Goal: Complete application form: Complete application form

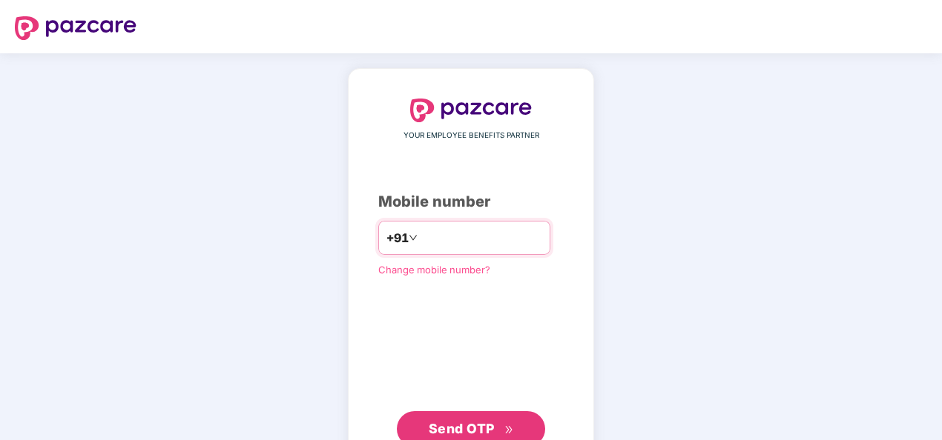
click at [442, 232] on input "number" at bounding box center [481, 238] width 122 height 24
type input "**********"
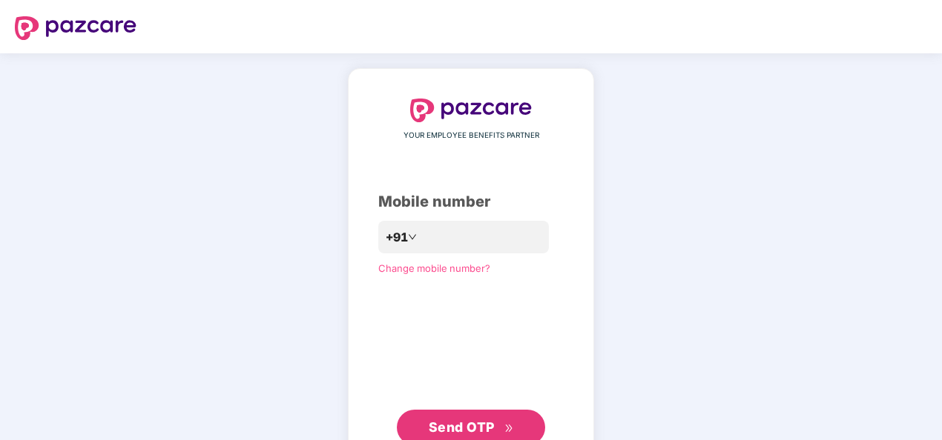
click at [495, 417] on span "Send OTP" at bounding box center [471, 427] width 85 height 21
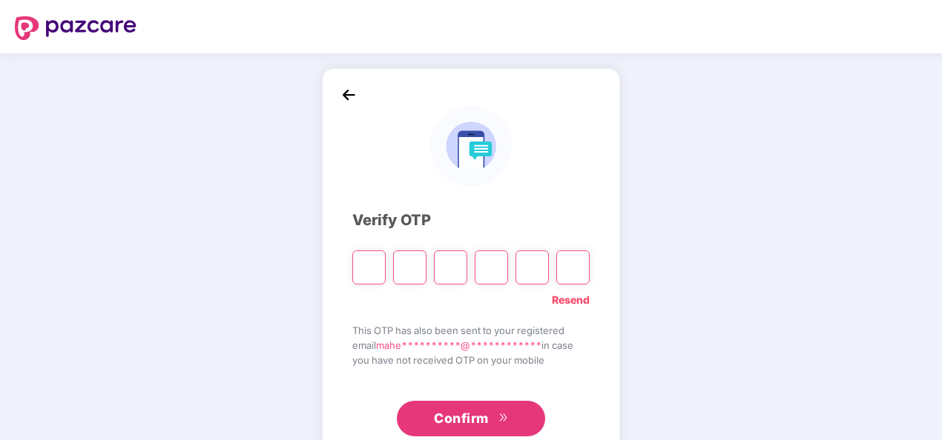
type input "*"
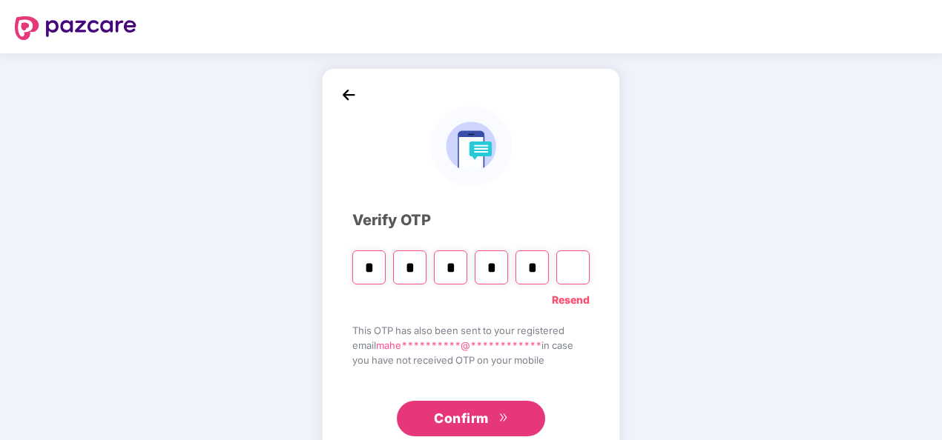
type input "*"
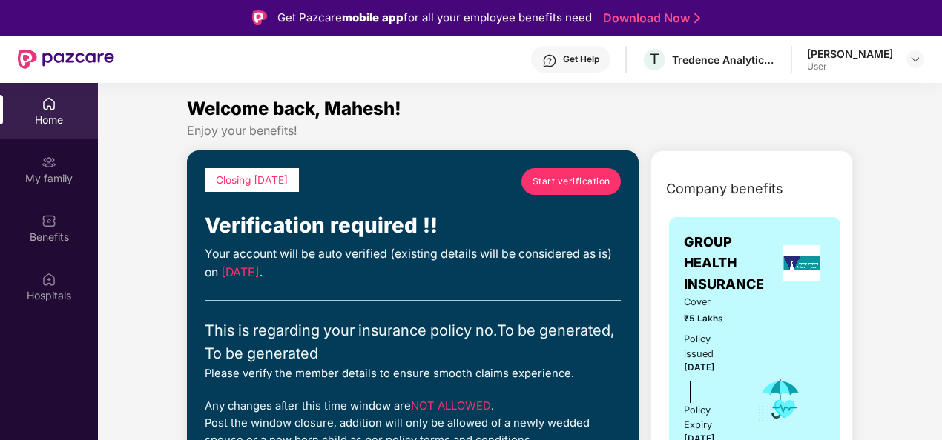
click at [544, 185] on span "Start verification" at bounding box center [571, 181] width 78 height 14
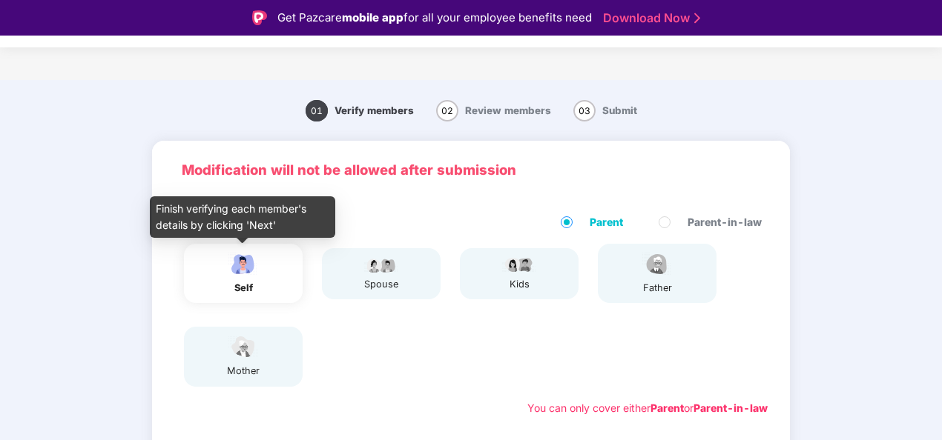
click at [257, 274] on img at bounding box center [243, 264] width 37 height 26
click at [243, 266] on img at bounding box center [243, 264] width 37 height 26
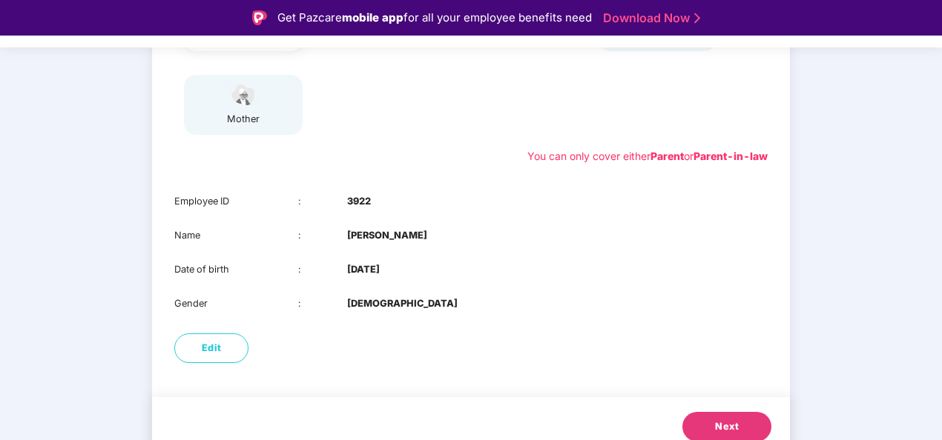
scroll to position [267, 0]
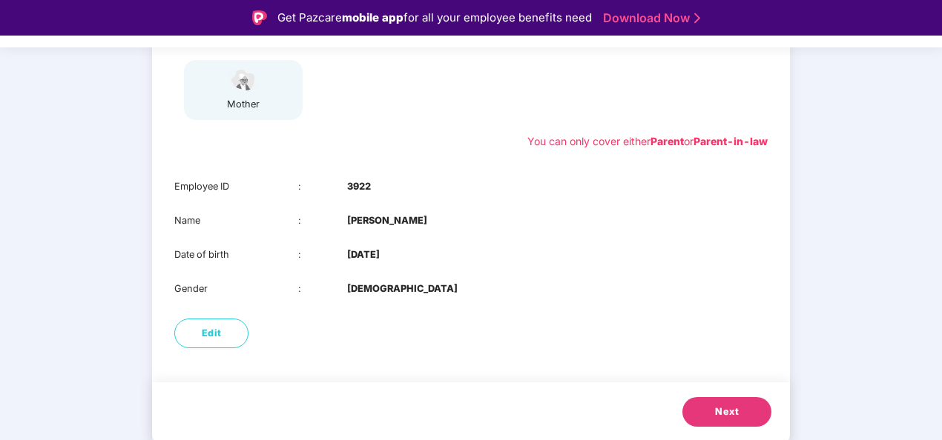
click at [733, 417] on span "Next" at bounding box center [727, 412] width 24 height 15
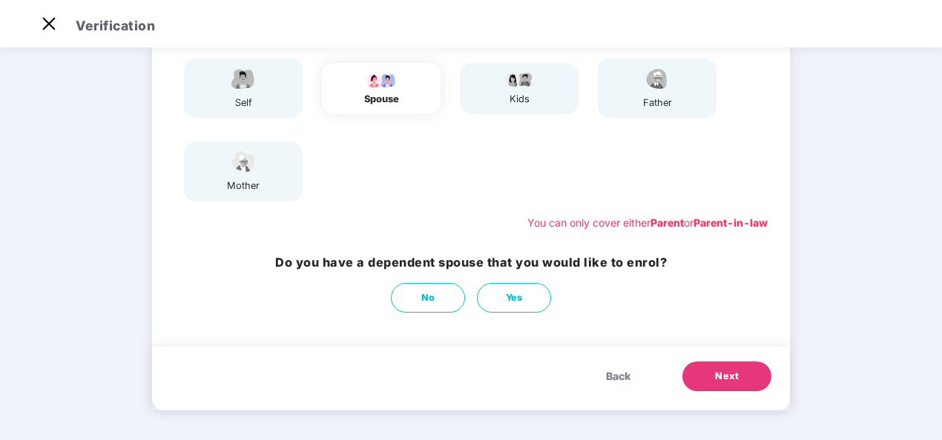
scroll to position [76, 0]
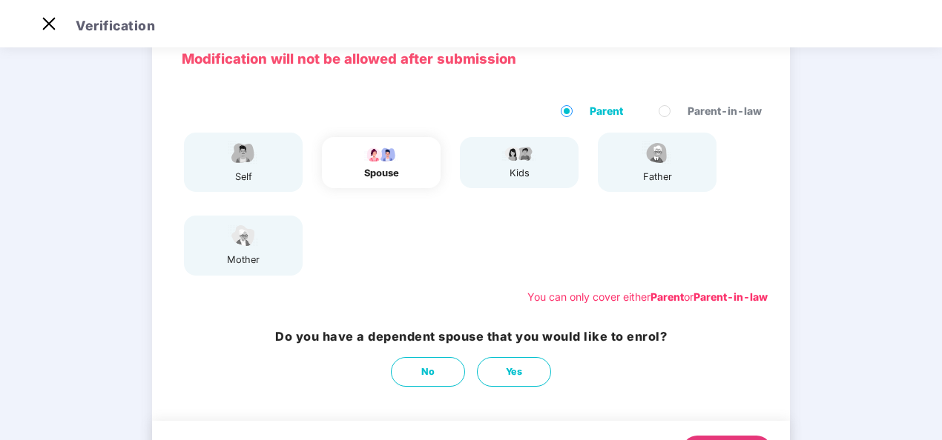
click at [383, 169] on div "spouse" at bounding box center [381, 173] width 37 height 15
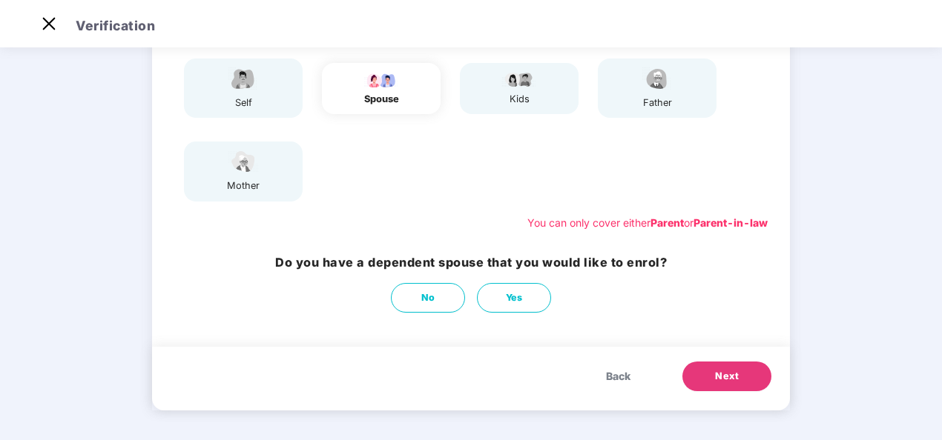
click at [724, 380] on span "Next" at bounding box center [727, 376] width 24 height 15
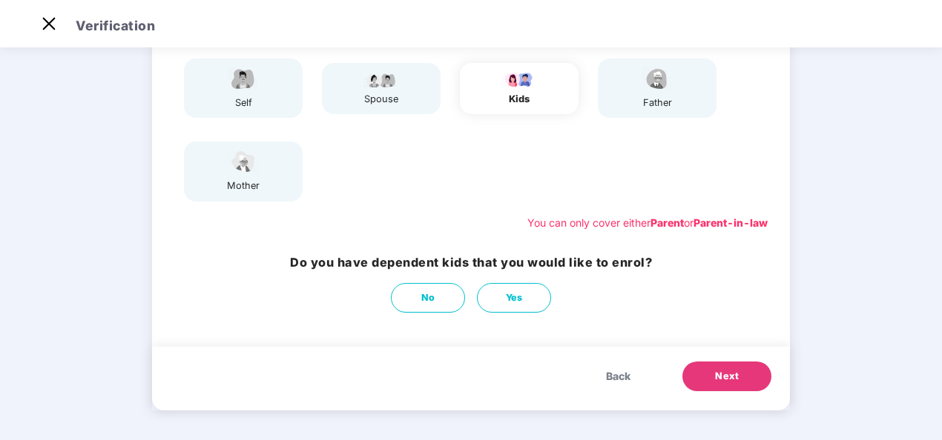
click at [630, 378] on button "Back" at bounding box center [618, 377] width 54 height 30
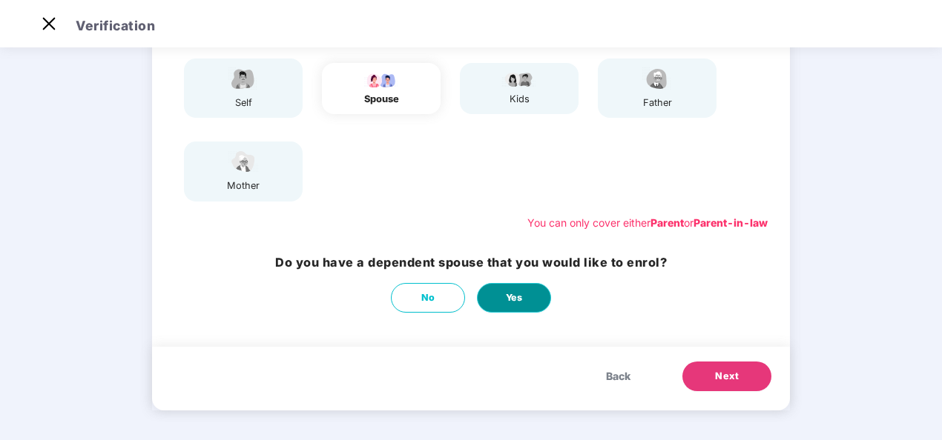
click at [521, 293] on span "Yes" at bounding box center [514, 298] width 17 height 15
select select "******"
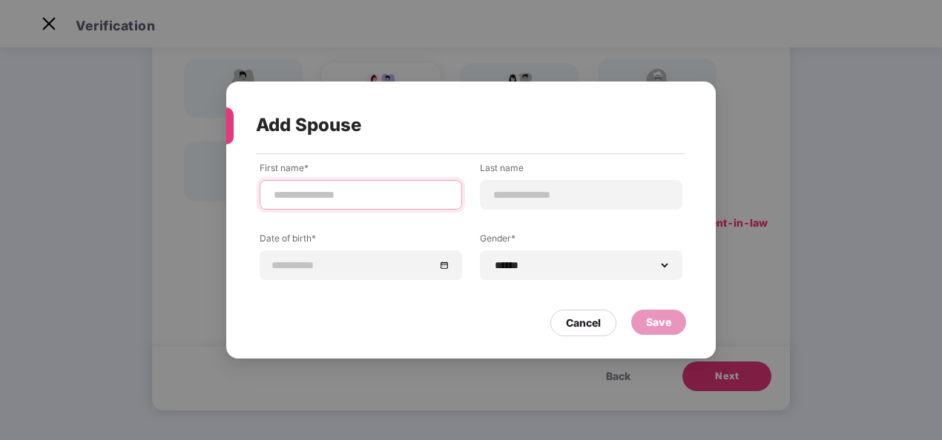
click at [326, 191] on input at bounding box center [360, 196] width 177 height 16
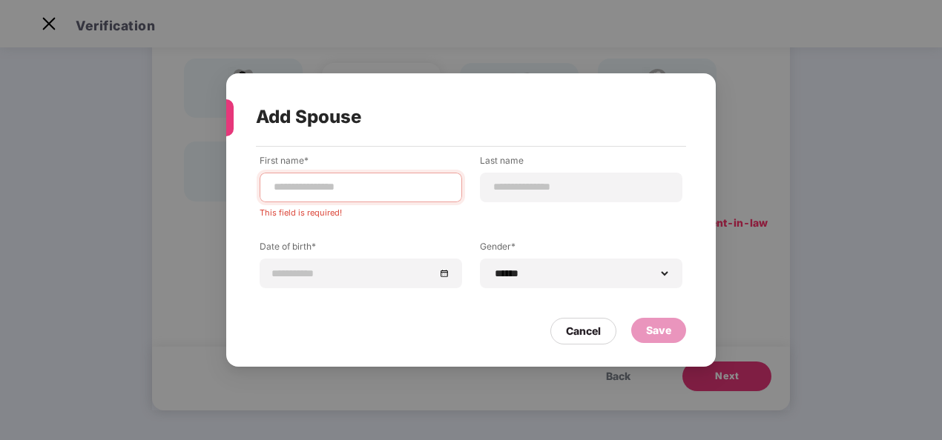
click at [261, 219] on div "**********" at bounding box center [471, 232] width 423 height 156
click at [293, 184] on input at bounding box center [360, 187] width 177 height 16
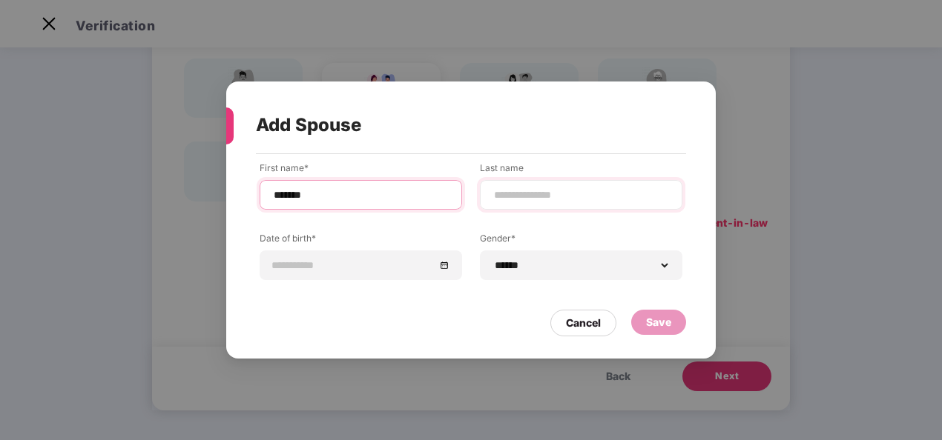
type input "*******"
click at [538, 195] on input at bounding box center [580, 196] width 177 height 16
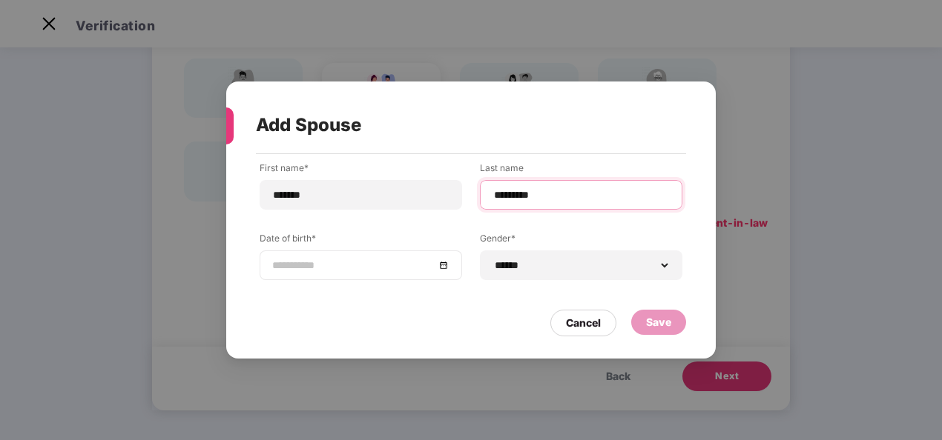
type input "*********"
click at [353, 262] on input at bounding box center [353, 265] width 162 height 16
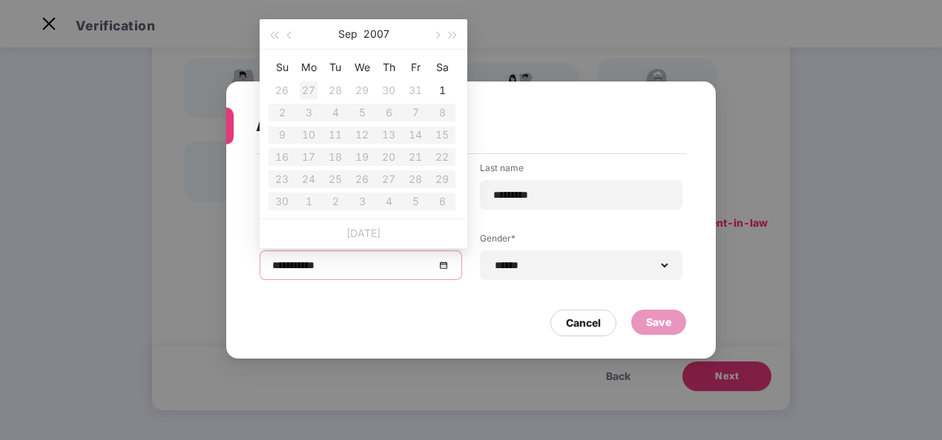
type input "**********"
click at [380, 32] on button "2007" at bounding box center [376, 34] width 26 height 30
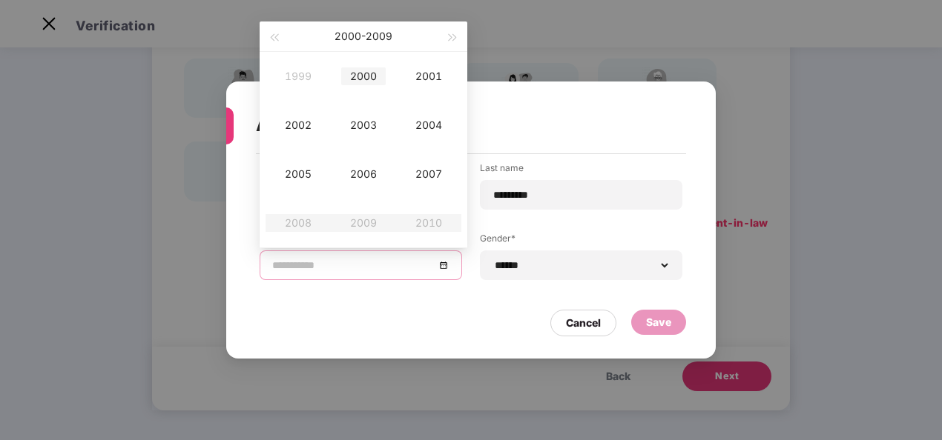
type input "**********"
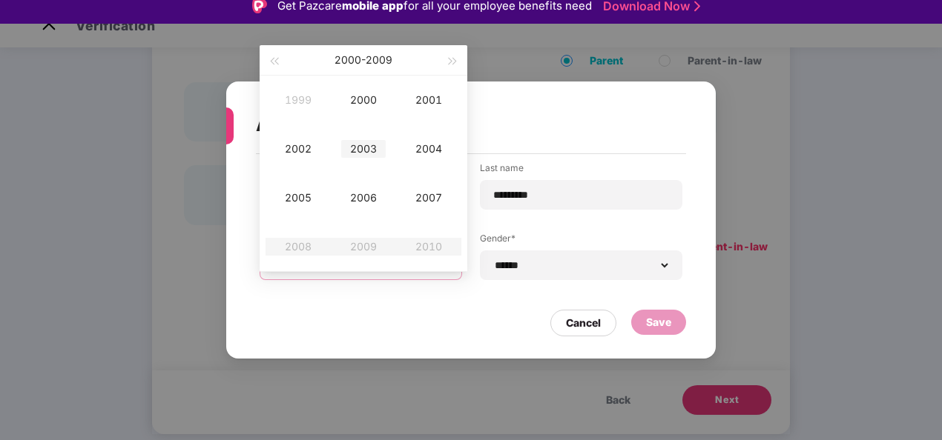
scroll to position [0, 0]
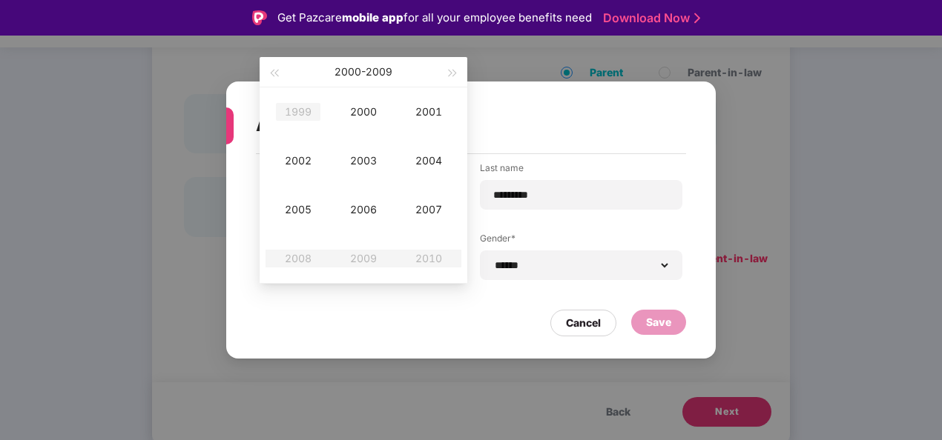
type input "**********"
click at [274, 70] on span "button" at bounding box center [273, 73] width 7 height 7
type input "**********"
click at [292, 211] on div "1995" at bounding box center [298, 210] width 44 height 18
click at [300, 206] on div "[DATE]" at bounding box center [298, 210] width 44 height 18
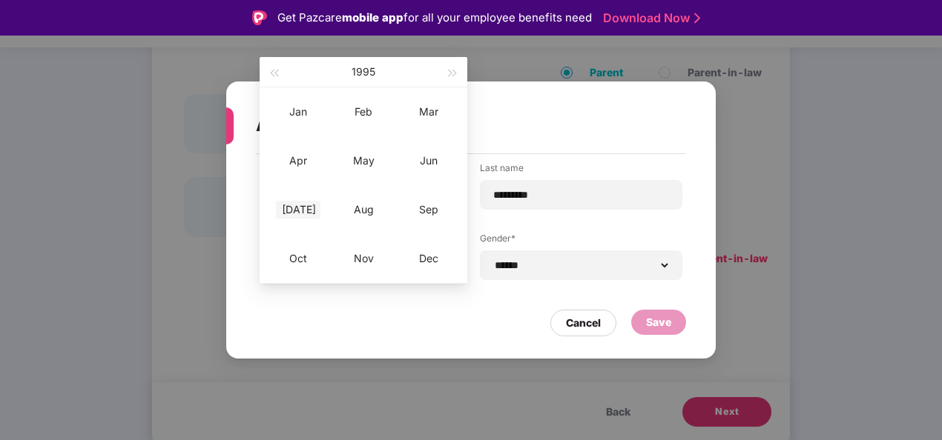
type input "**********"
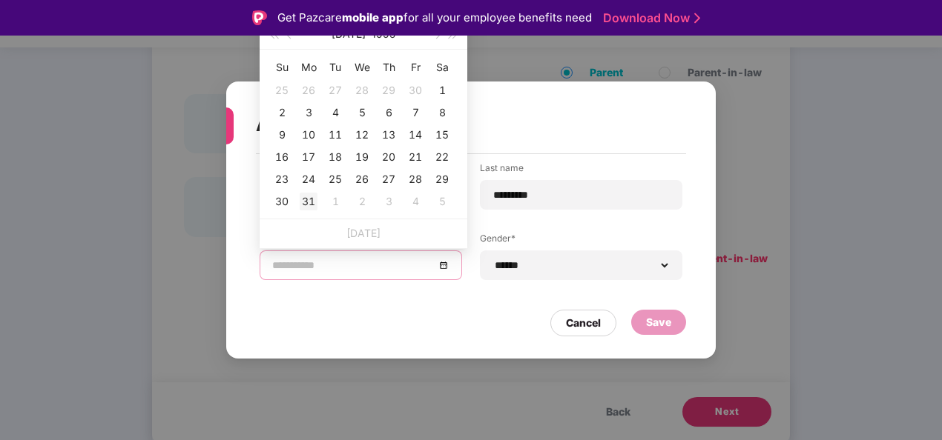
click at [310, 203] on div "31" at bounding box center [309, 202] width 18 height 18
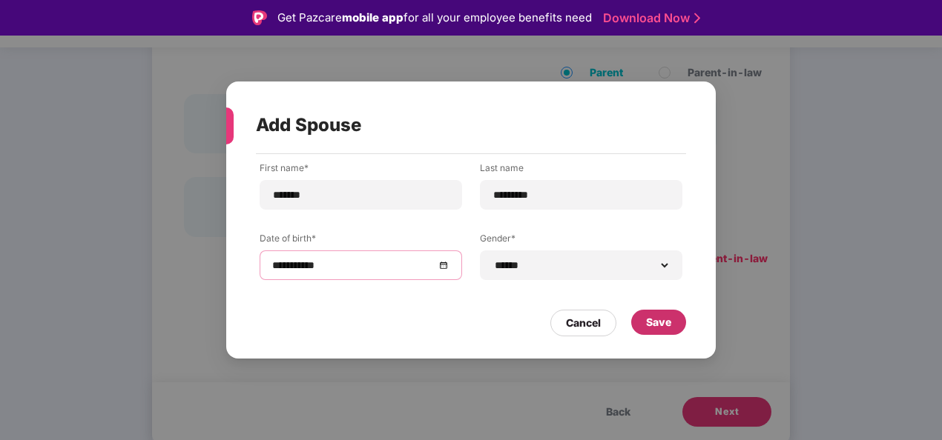
click at [670, 326] on div "Save" at bounding box center [658, 322] width 25 height 16
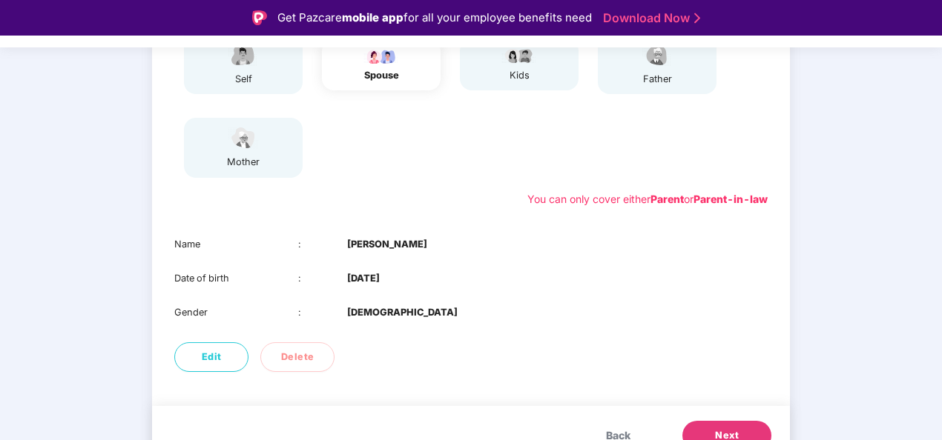
scroll to position [233, 0]
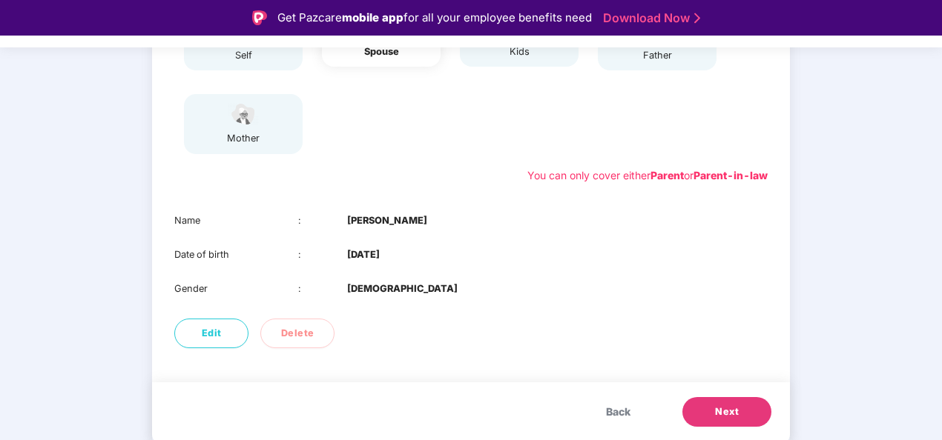
click at [716, 404] on button "Next" at bounding box center [726, 412] width 89 height 30
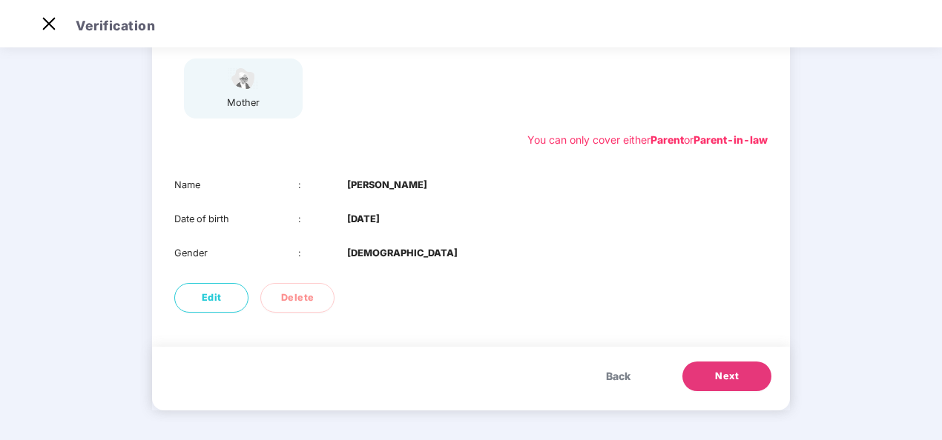
scroll to position [150, 0]
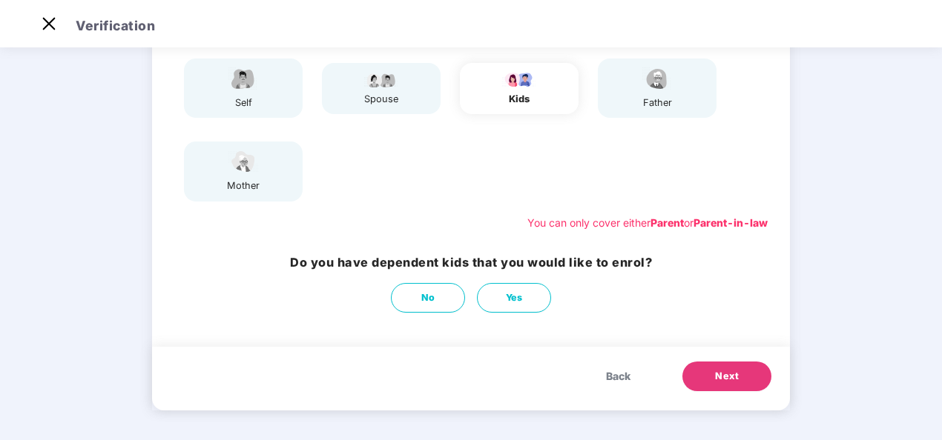
click at [742, 386] on button "Next" at bounding box center [726, 377] width 89 height 30
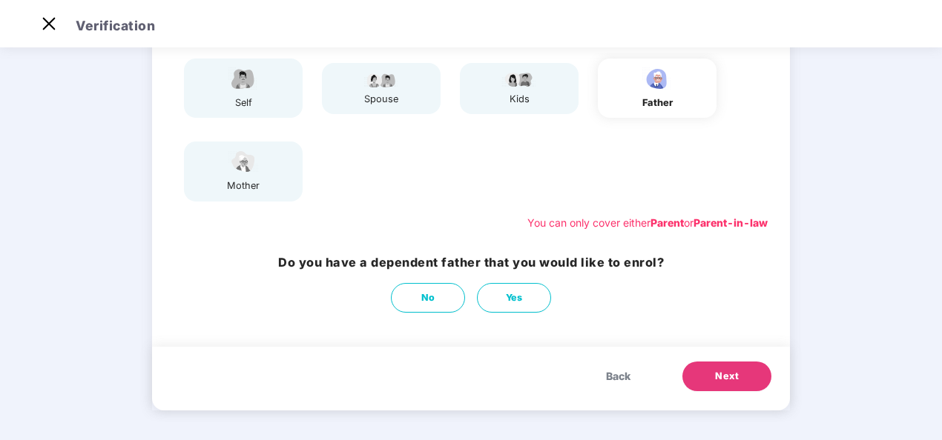
click at [733, 378] on span "Next" at bounding box center [727, 376] width 24 height 15
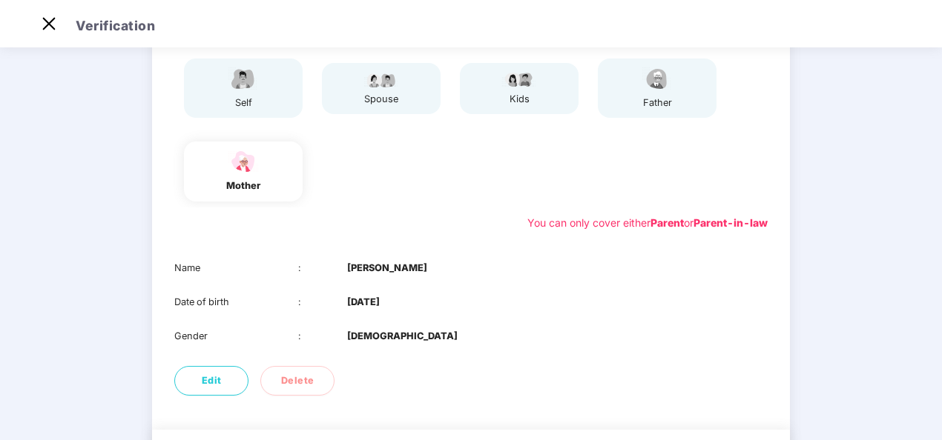
scroll to position [233, 0]
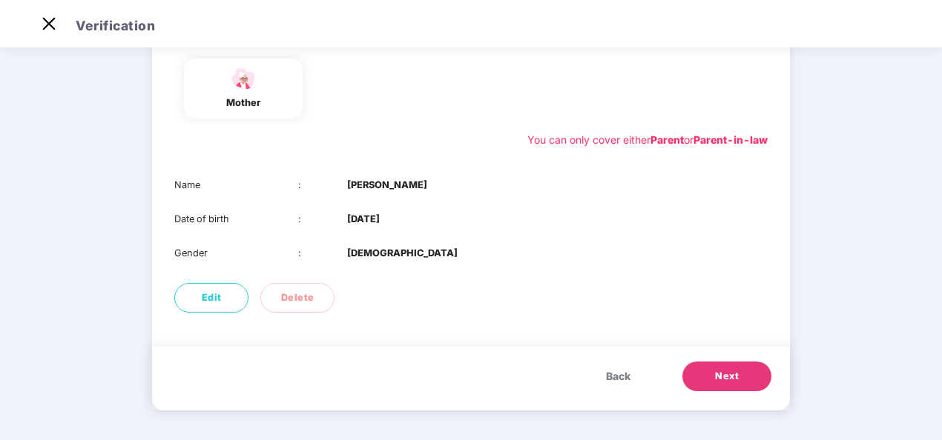
click at [728, 379] on span "Next" at bounding box center [727, 376] width 24 height 15
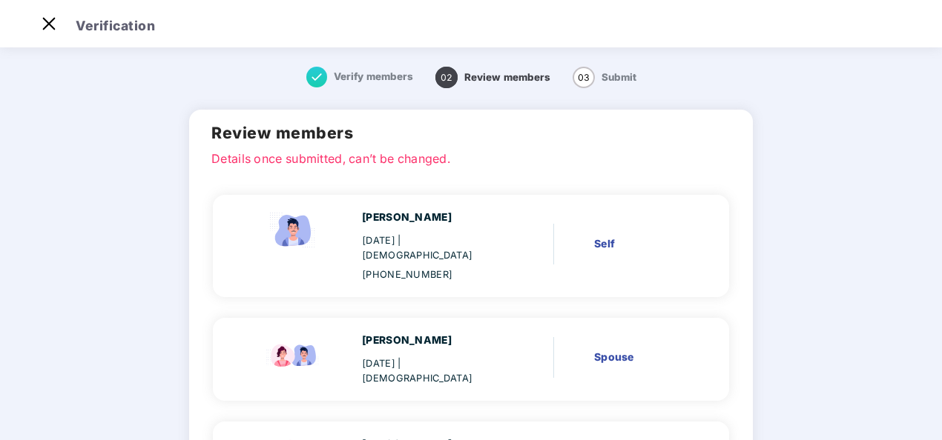
scroll to position [176, 0]
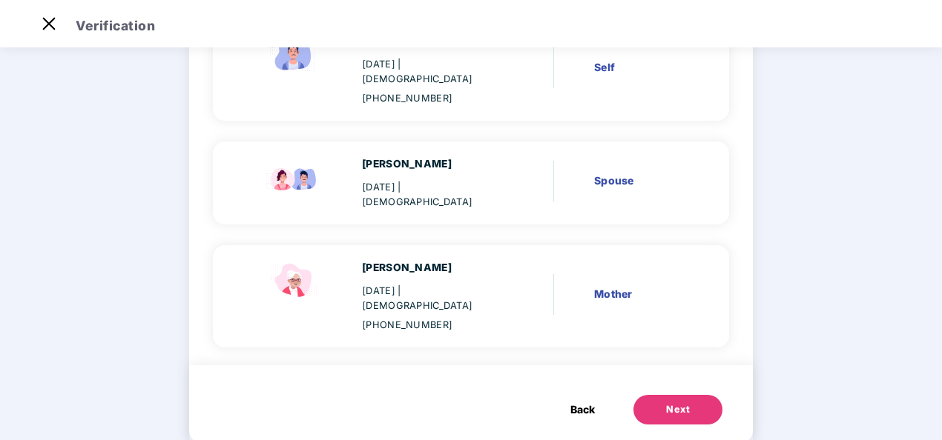
click at [669, 403] on div "Next" at bounding box center [678, 410] width 24 height 15
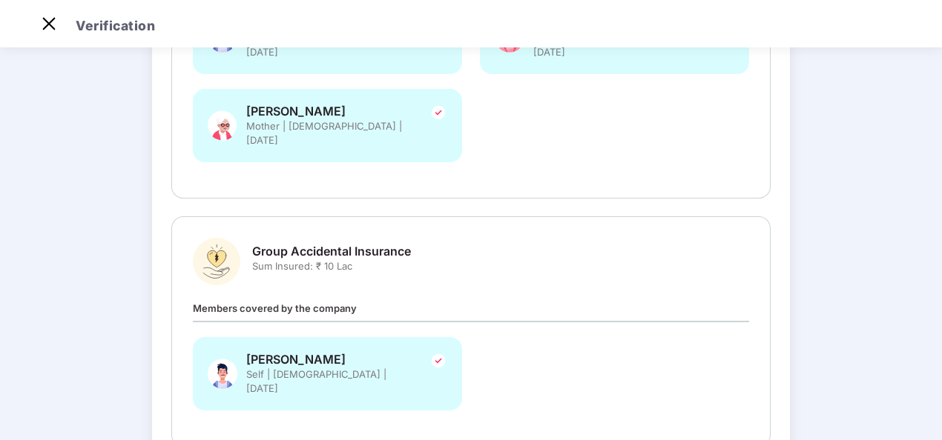
scroll to position [371, 0]
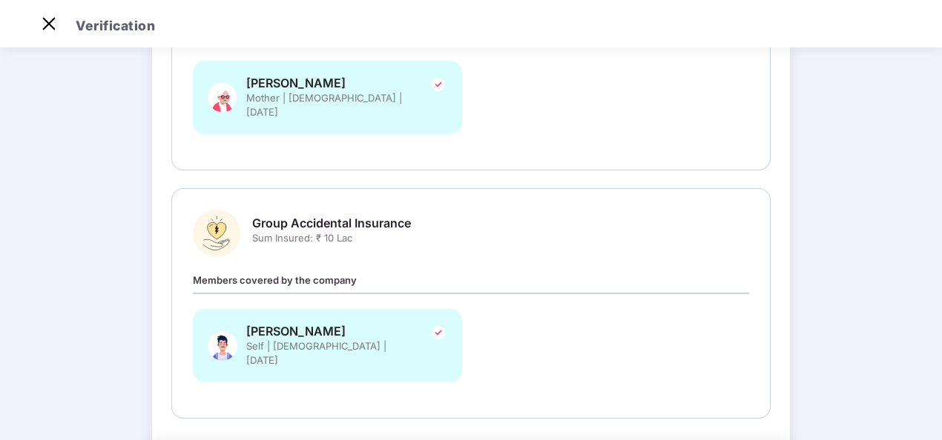
click at [309, 231] on span "Sum Insured: ₹ 10 Lac" at bounding box center [331, 238] width 159 height 14
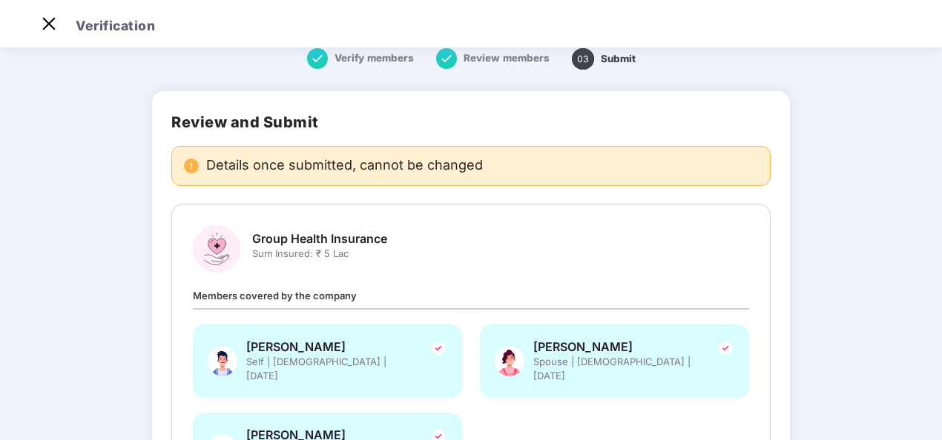
scroll to position [0, 0]
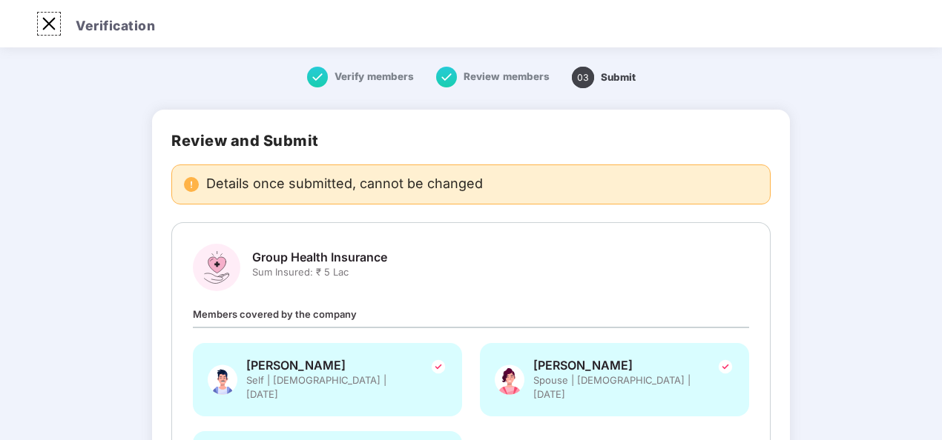
click at [49, 24] on img at bounding box center [49, 24] width 24 height 24
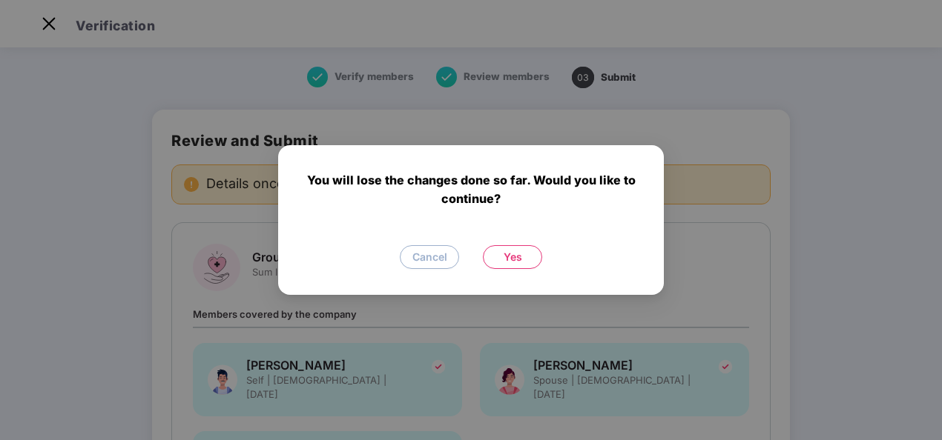
click at [503, 257] on span "Yes" at bounding box center [512, 257] width 19 height 16
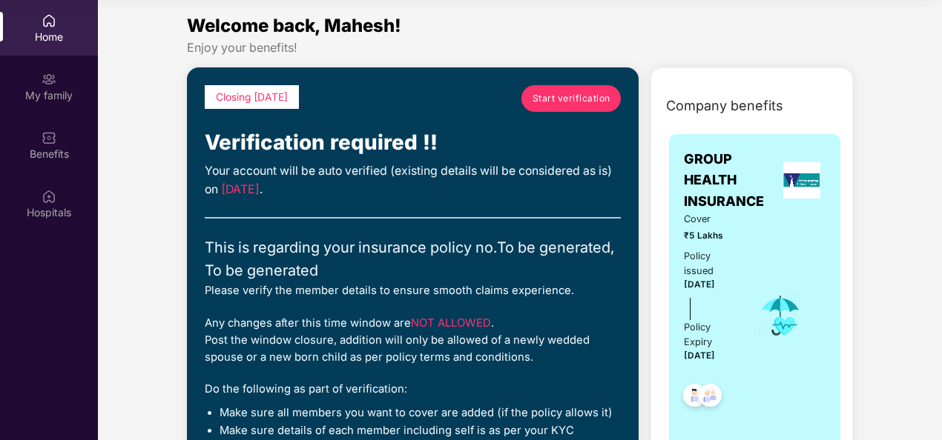
click at [37, 96] on div "My family" at bounding box center [49, 95] width 98 height 15
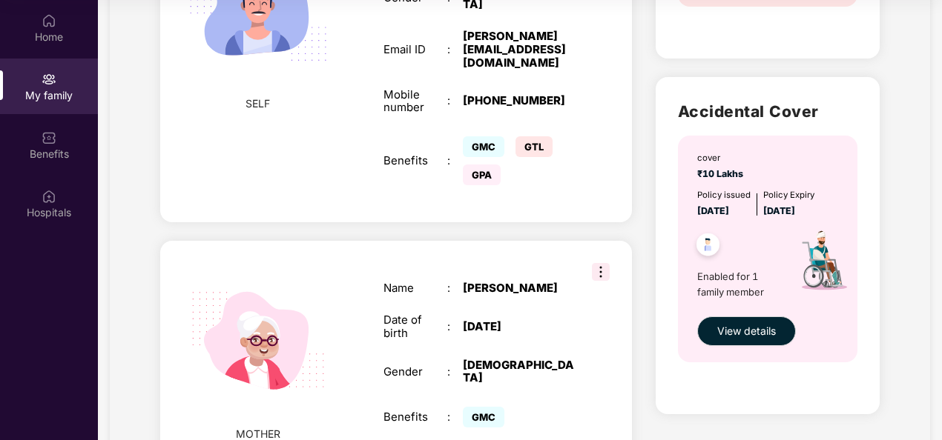
scroll to position [805, 0]
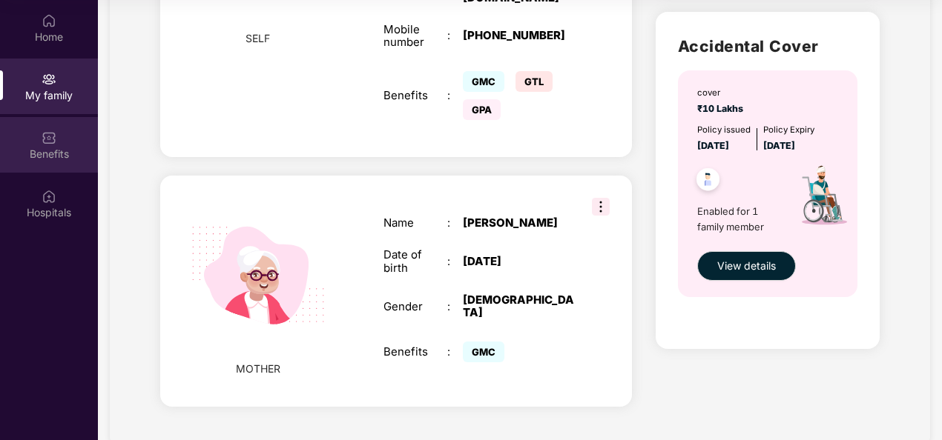
click at [27, 144] on div "Benefits" at bounding box center [49, 145] width 98 height 56
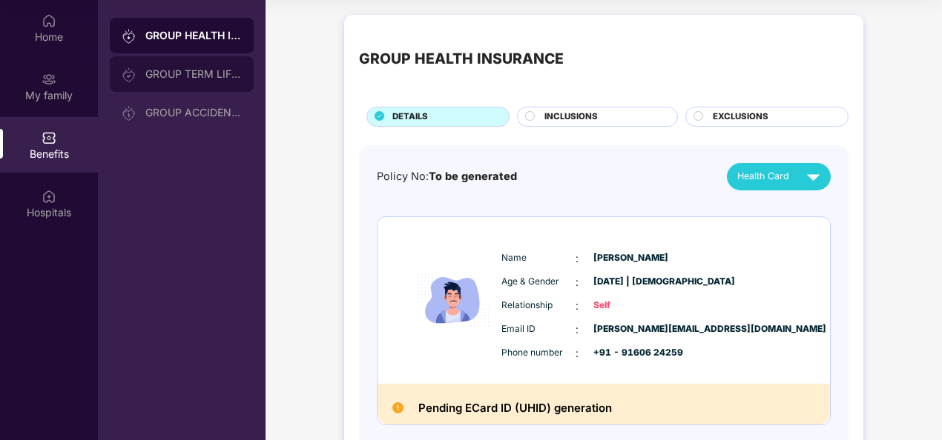
click at [202, 88] on div "GROUP TERM LIFE INSURANCE" at bounding box center [182, 74] width 144 height 36
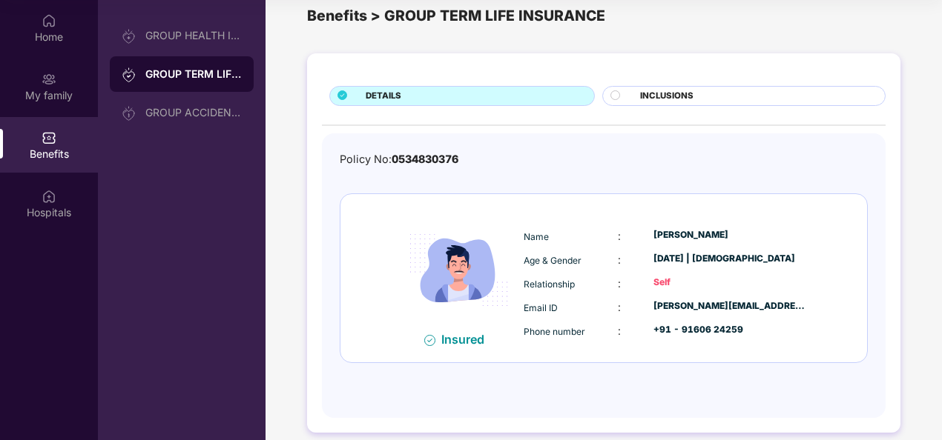
scroll to position [39, 0]
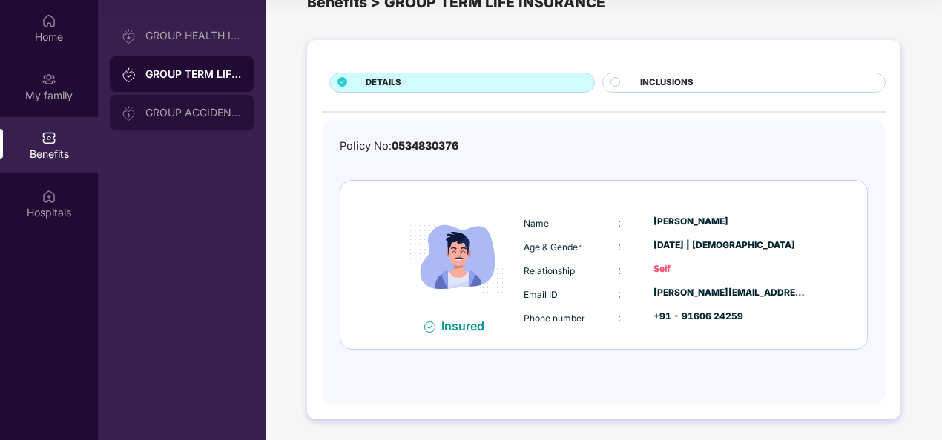
click at [195, 124] on div "GROUP ACCIDENTAL INSURANCE" at bounding box center [182, 113] width 144 height 36
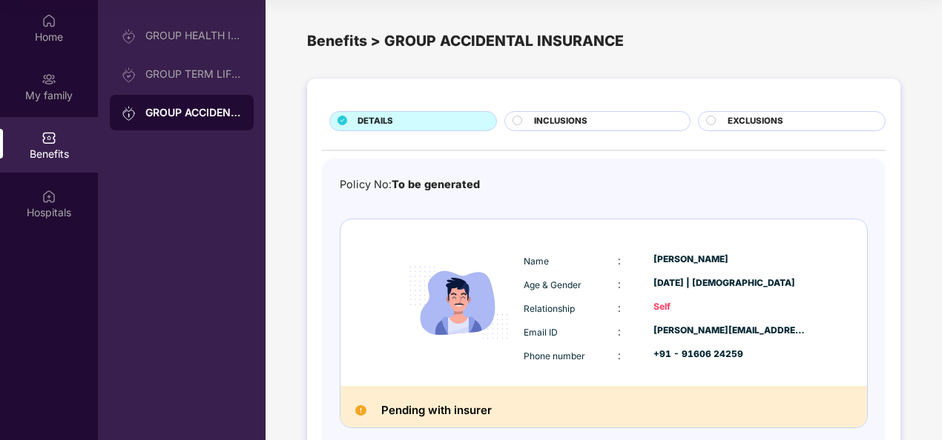
click at [561, 123] on span "INCLUSIONS" at bounding box center [560, 121] width 53 height 13
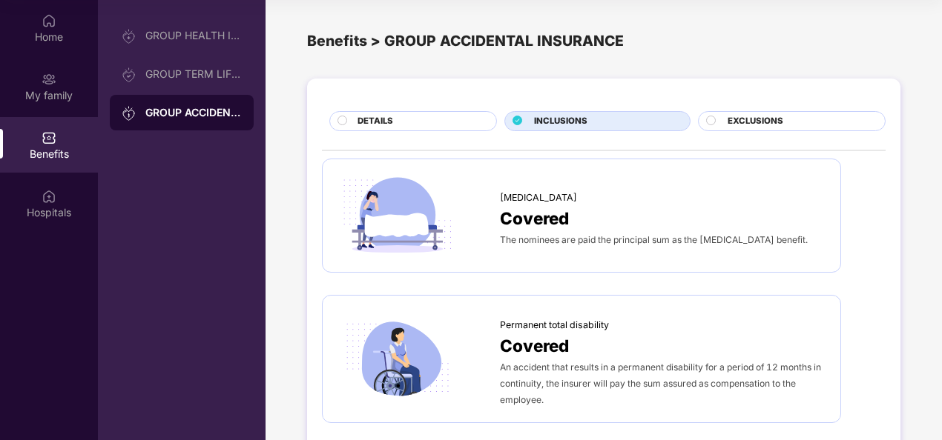
click at [753, 125] on span "EXCLUSIONS" at bounding box center [755, 121] width 56 height 13
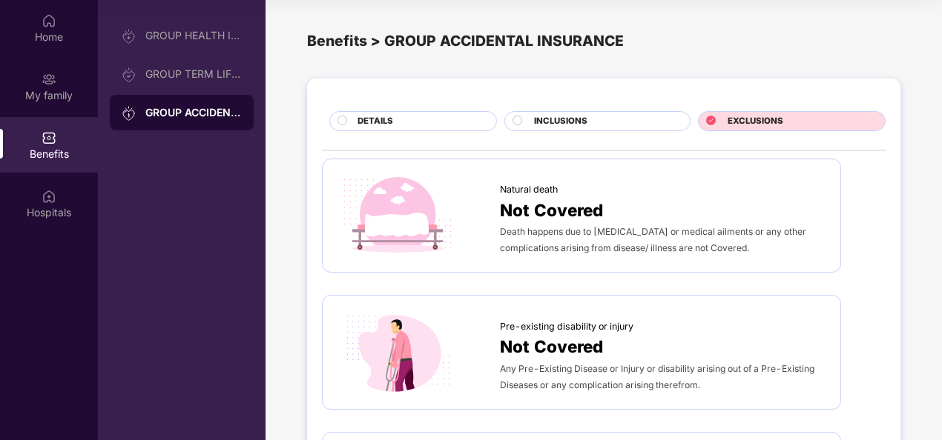
click at [404, 117] on div "DETAILS" at bounding box center [419, 123] width 139 height 16
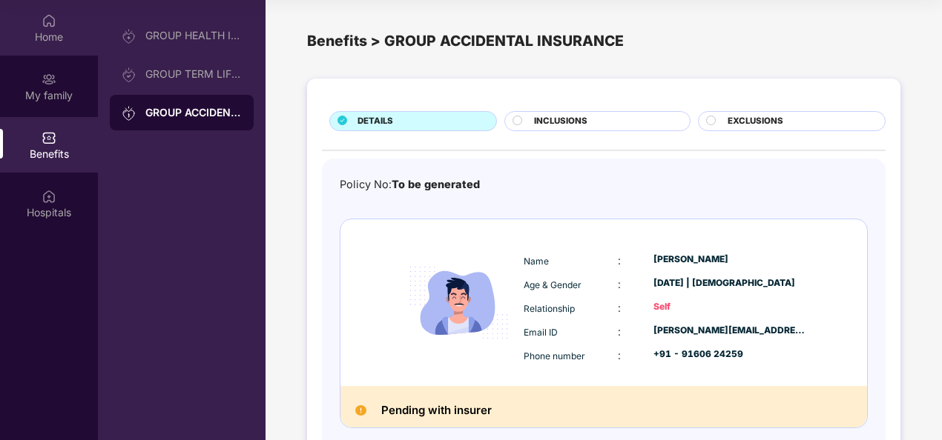
click at [55, 27] on img at bounding box center [49, 20] width 15 height 15
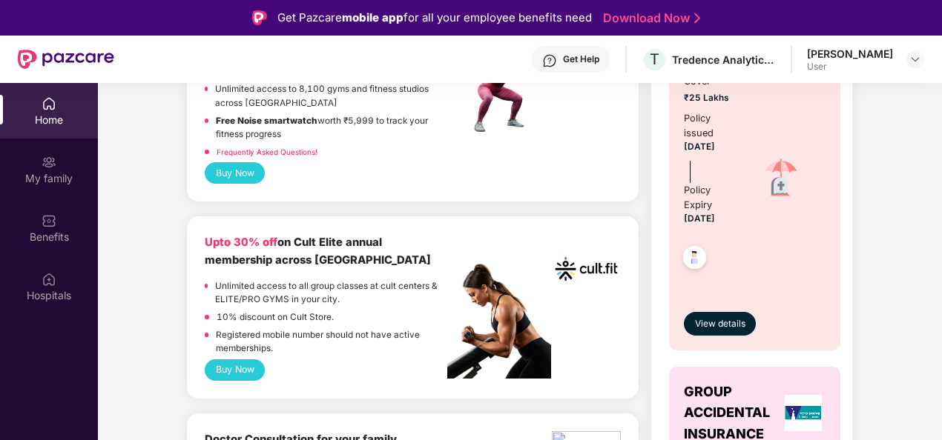
scroll to position [593, 0]
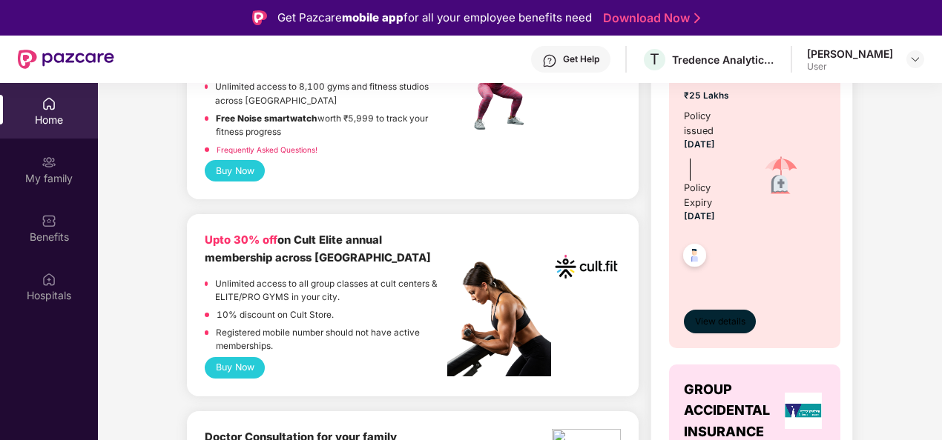
click at [733, 326] on span "View details" at bounding box center [720, 322] width 50 height 14
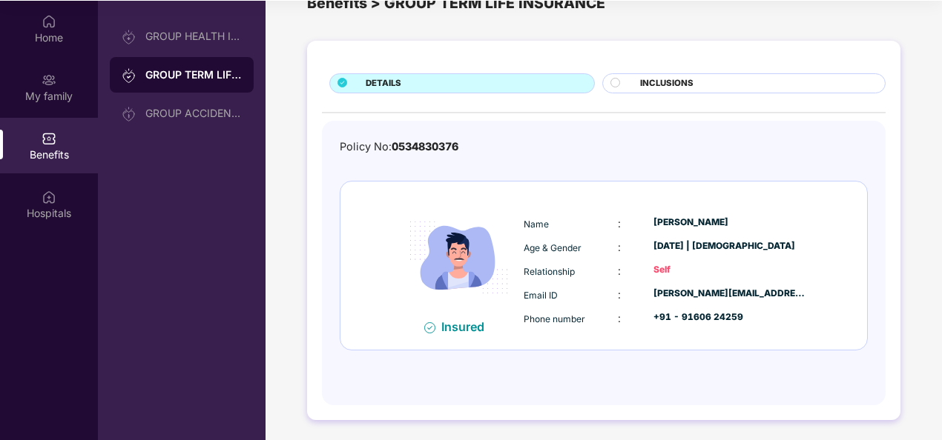
scroll to position [83, 0]
click at [672, 77] on span "INCLUSIONS" at bounding box center [666, 82] width 53 height 13
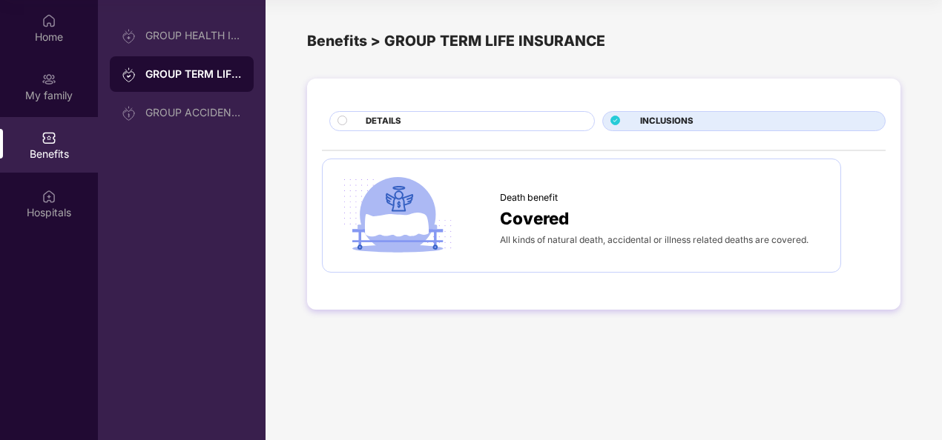
click at [548, 122] on div "DETAILS" at bounding box center [472, 123] width 228 height 16
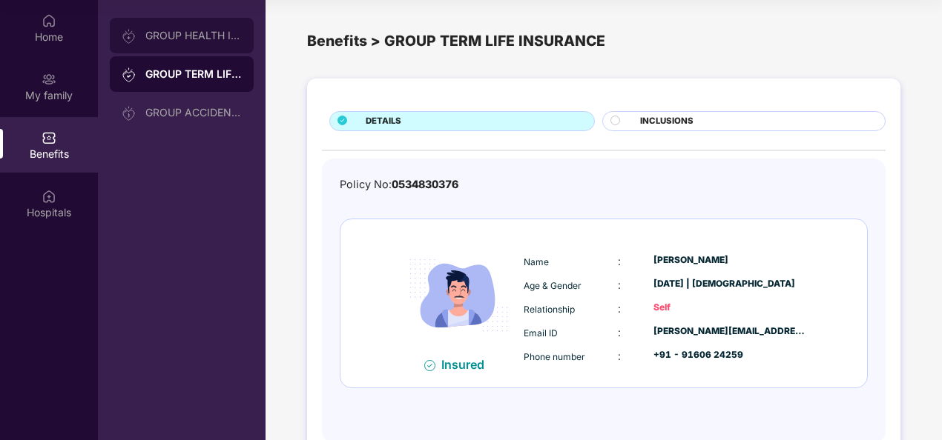
click at [182, 46] on div "GROUP HEALTH INSURANCE" at bounding box center [182, 36] width 144 height 36
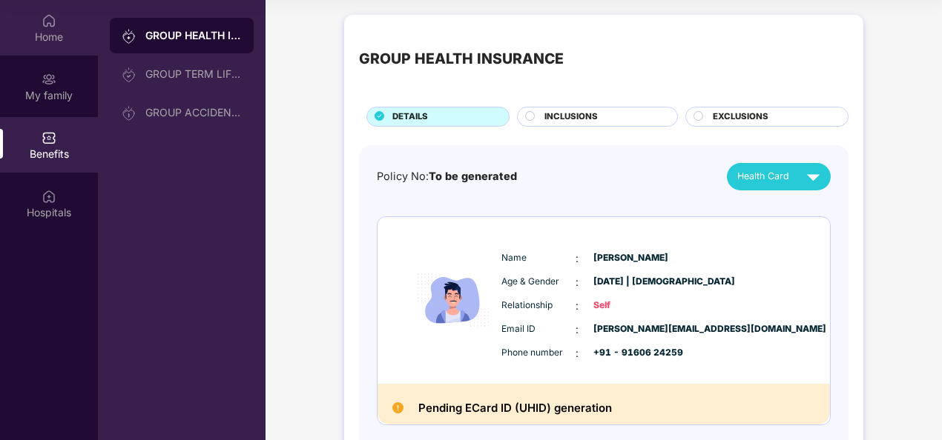
click at [27, 36] on div "Home" at bounding box center [49, 37] width 98 height 15
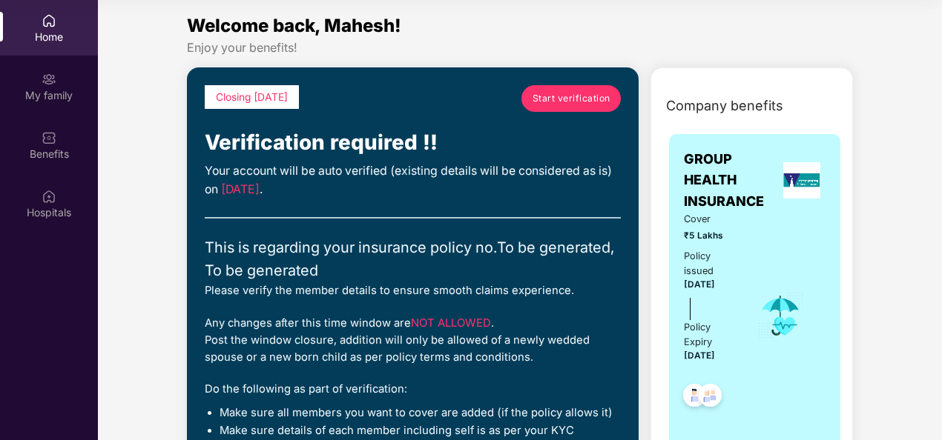
click at [537, 105] on link "Start verification" at bounding box center [570, 98] width 99 height 27
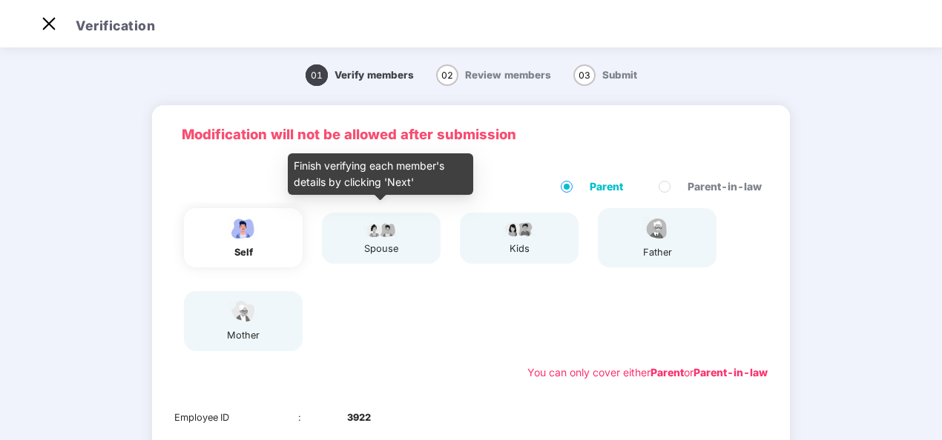
scroll to position [267, 0]
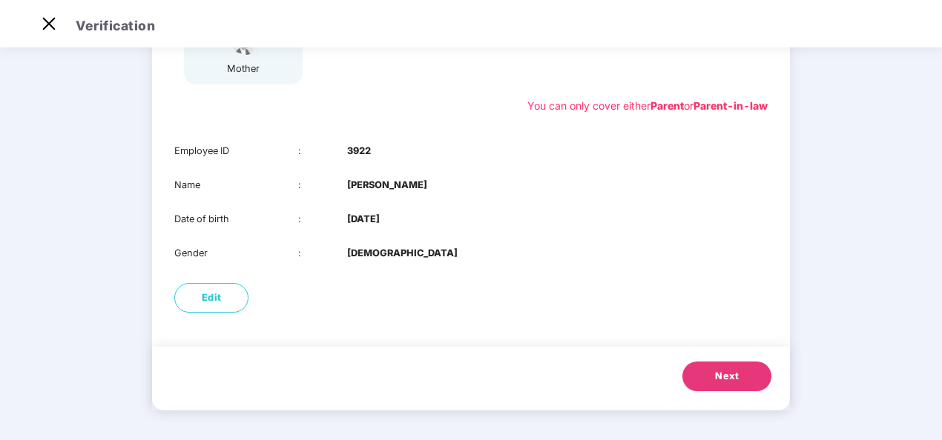
click at [730, 372] on span "Next" at bounding box center [727, 376] width 24 height 15
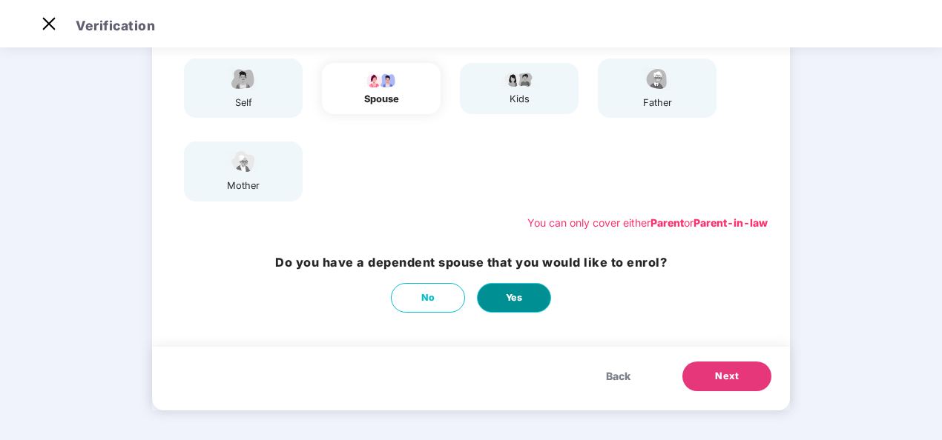
click at [495, 296] on button "Yes" at bounding box center [514, 298] width 74 height 30
select select "******"
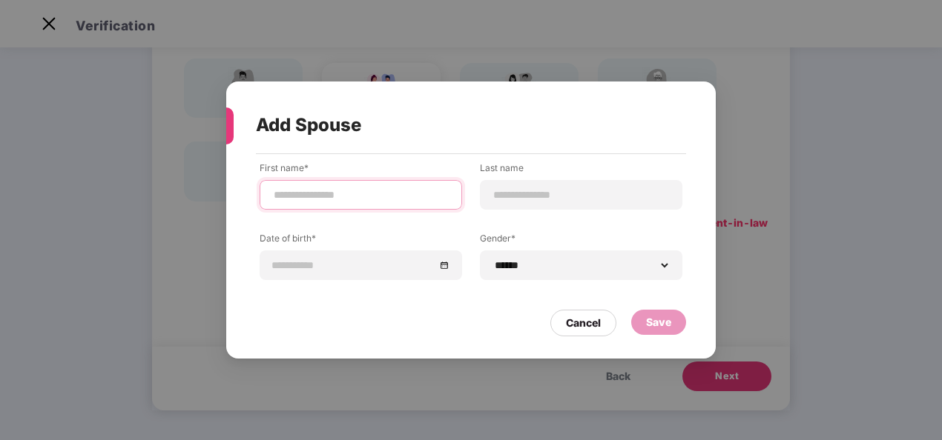
click at [320, 196] on input at bounding box center [360, 196] width 177 height 16
type input "*******"
type input "*********"
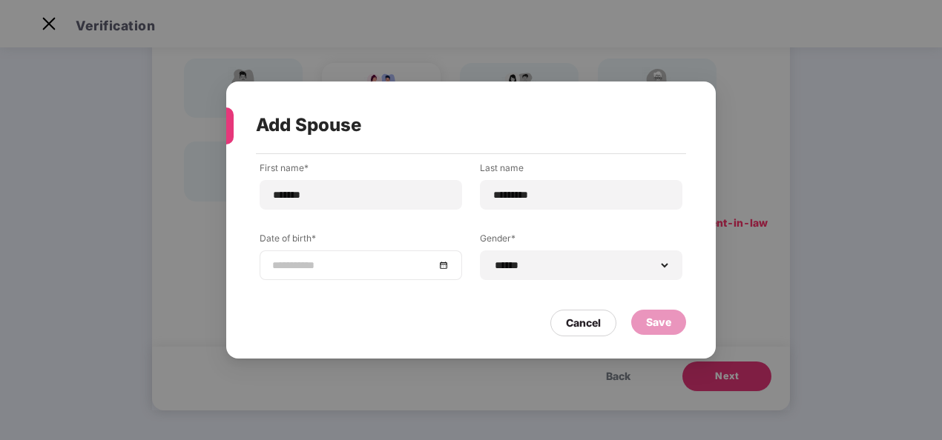
click at [322, 265] on input at bounding box center [353, 265] width 162 height 16
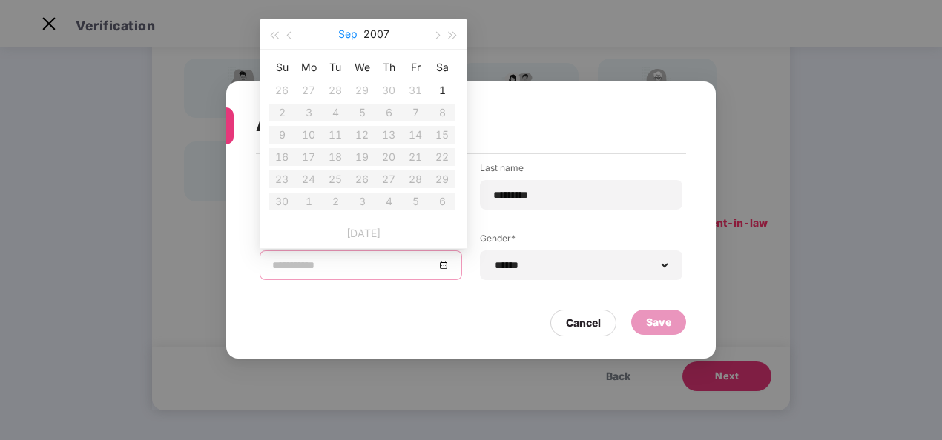
type input "**********"
click at [366, 36] on button "2007" at bounding box center [376, 34] width 26 height 30
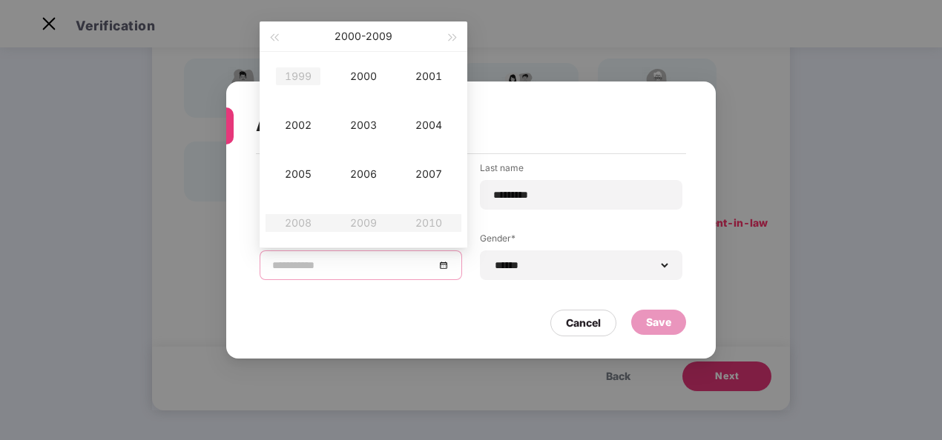
type input "**********"
click at [285, 43] on div "[DATE] - [DATE]" at bounding box center [363, 37] width 162 height 30
click at [275, 35] on span "button" at bounding box center [273, 37] width 7 height 7
type input "**********"
click at [307, 180] on div "1995" at bounding box center [298, 174] width 44 height 18
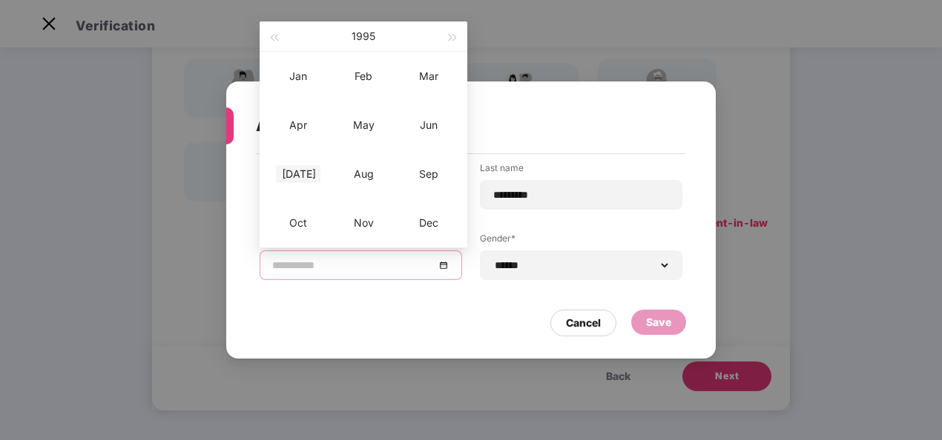
click at [304, 174] on div "[DATE]" at bounding box center [298, 174] width 44 height 18
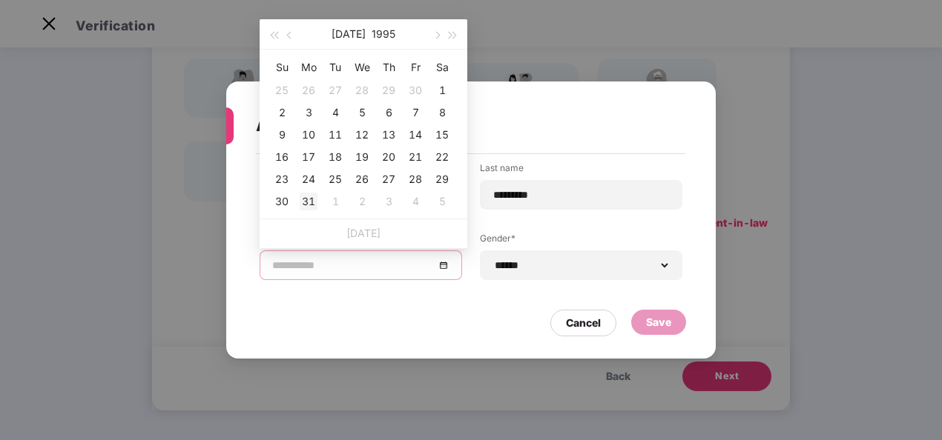
type input "**********"
click at [311, 197] on div "31" at bounding box center [309, 202] width 18 height 18
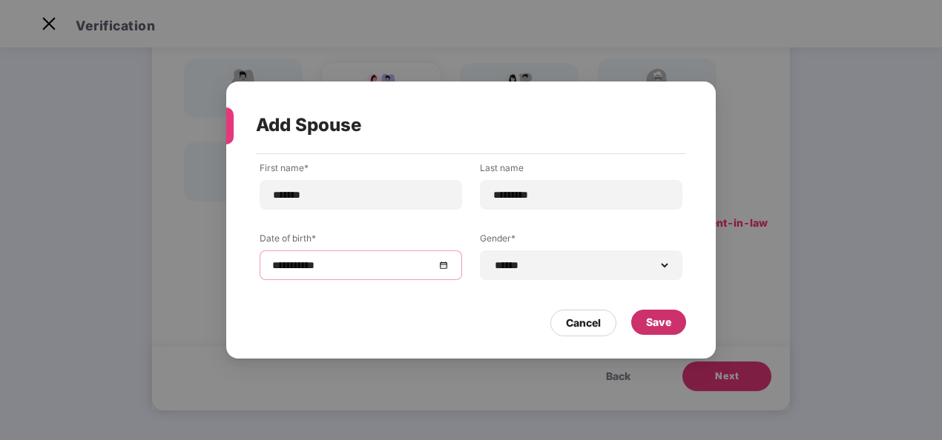
click at [650, 320] on div "Save" at bounding box center [658, 322] width 25 height 16
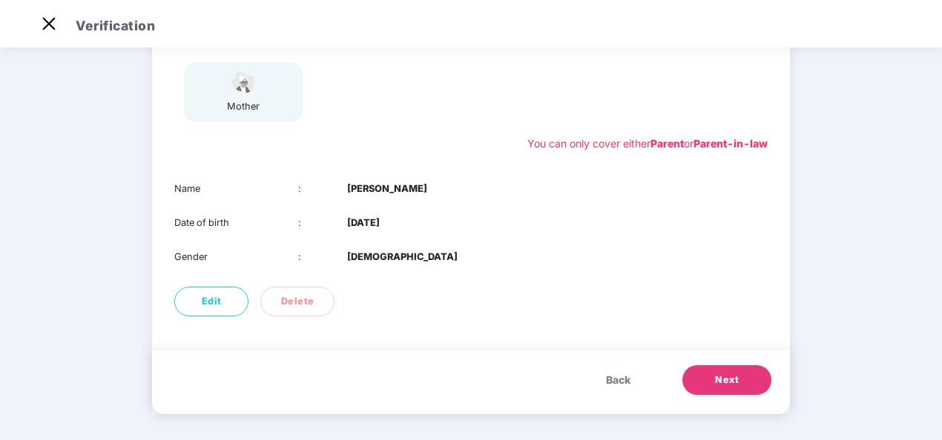
scroll to position [233, 0]
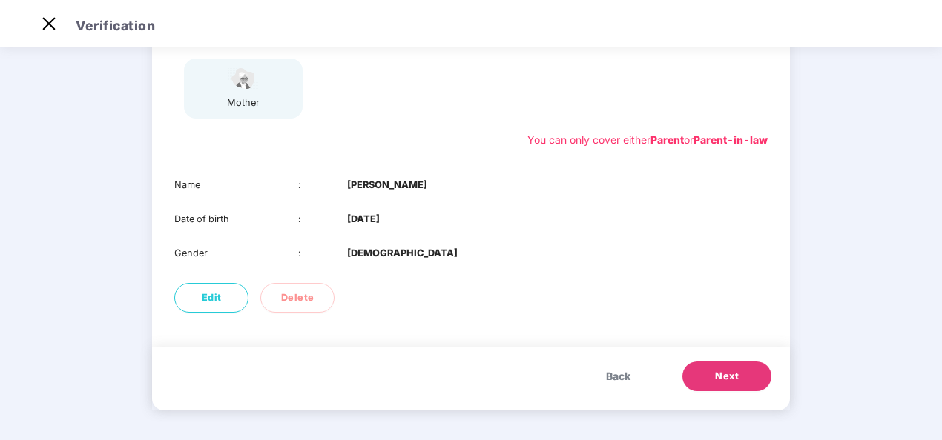
click at [742, 374] on button "Next" at bounding box center [726, 377] width 89 height 30
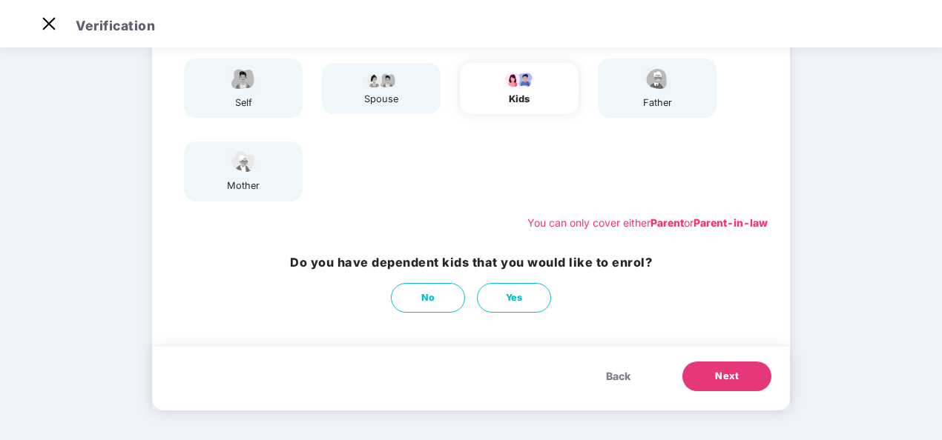
click at [742, 374] on button "Next" at bounding box center [726, 377] width 89 height 30
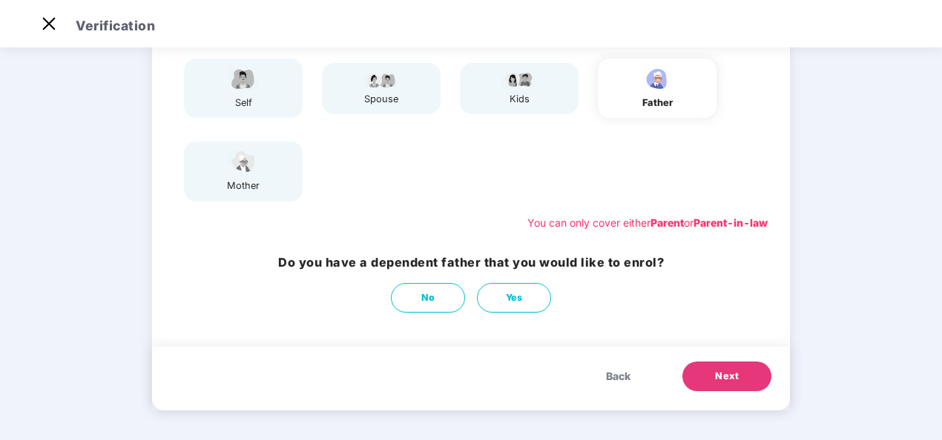
click at [742, 374] on button "Next" at bounding box center [726, 377] width 89 height 30
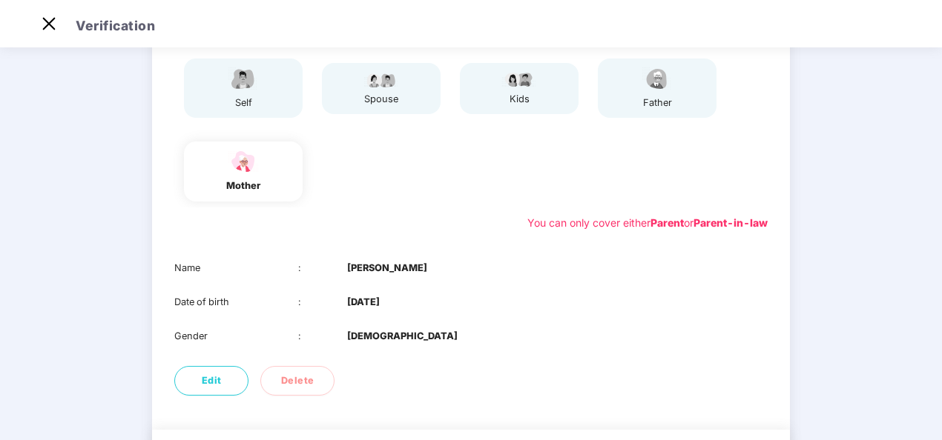
scroll to position [233, 0]
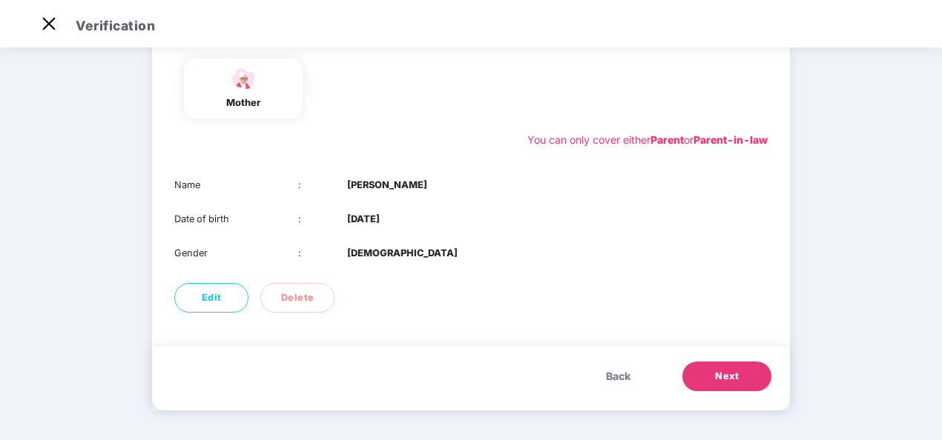
click at [742, 374] on button "Next" at bounding box center [726, 377] width 89 height 30
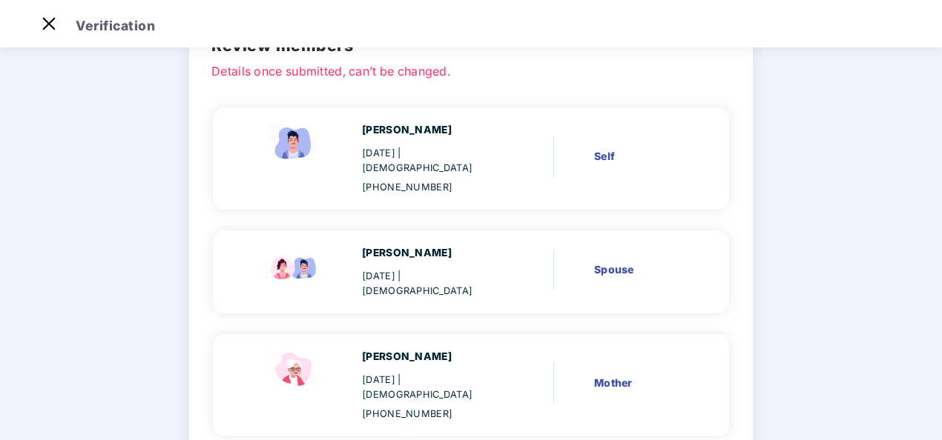
scroll to position [176, 0]
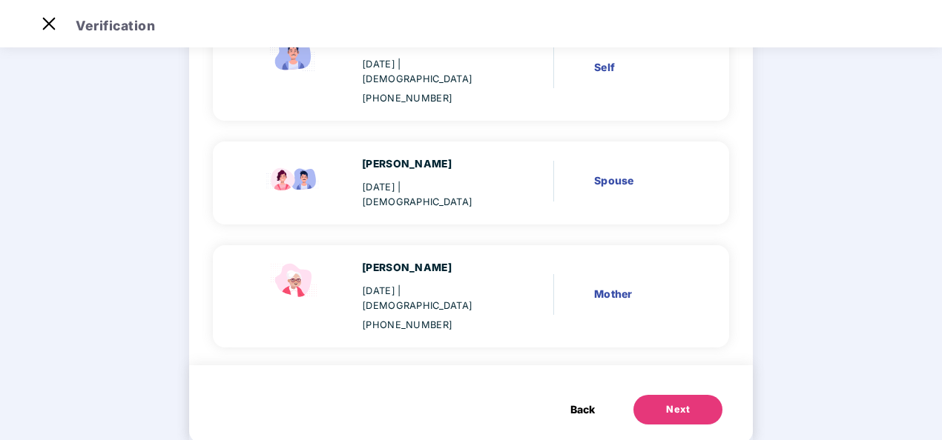
click at [678, 403] on div "Next" at bounding box center [678, 410] width 24 height 15
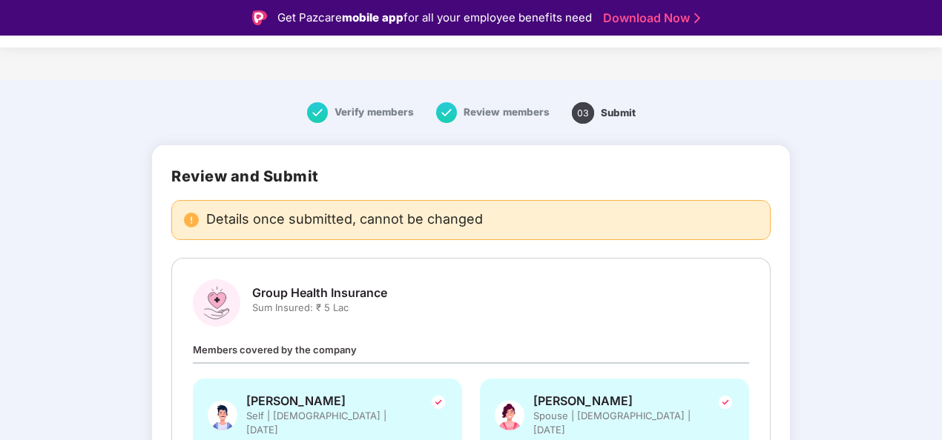
scroll to position [423, 0]
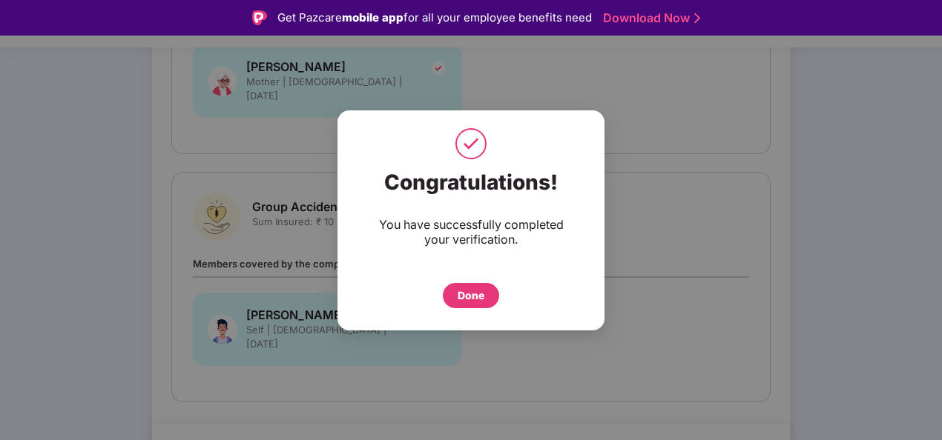
click at [460, 298] on div "Done" at bounding box center [471, 296] width 27 height 16
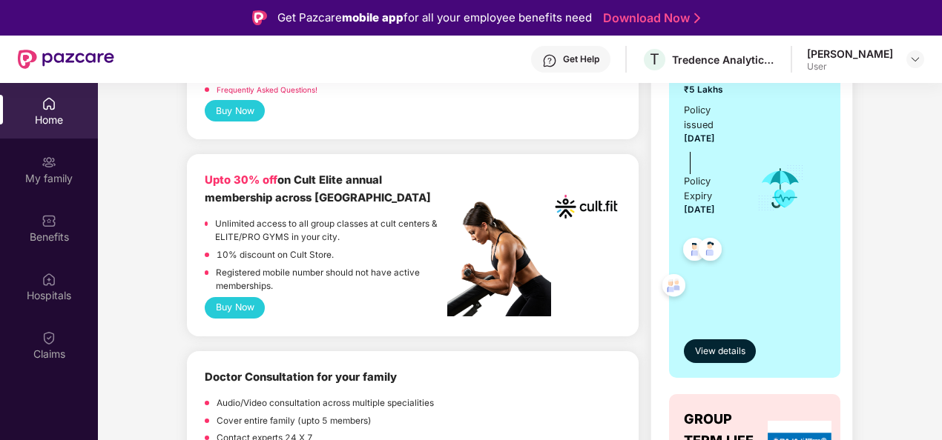
scroll to position [371, 0]
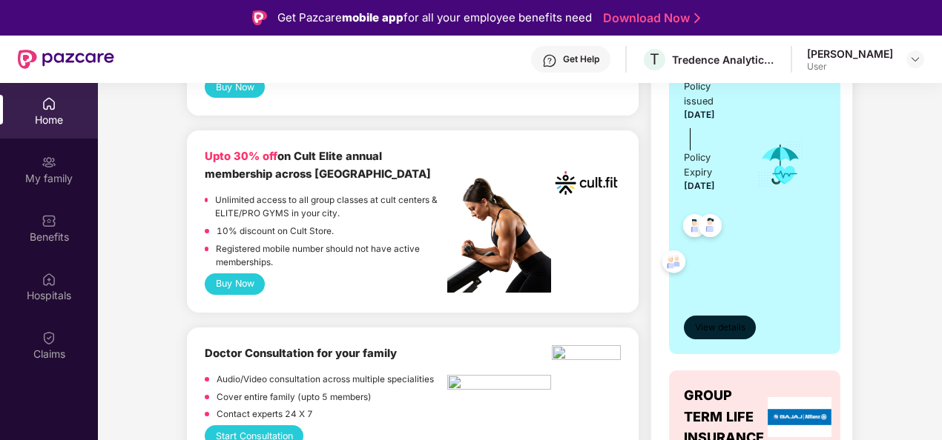
click at [704, 319] on button "View details" at bounding box center [720, 328] width 72 height 24
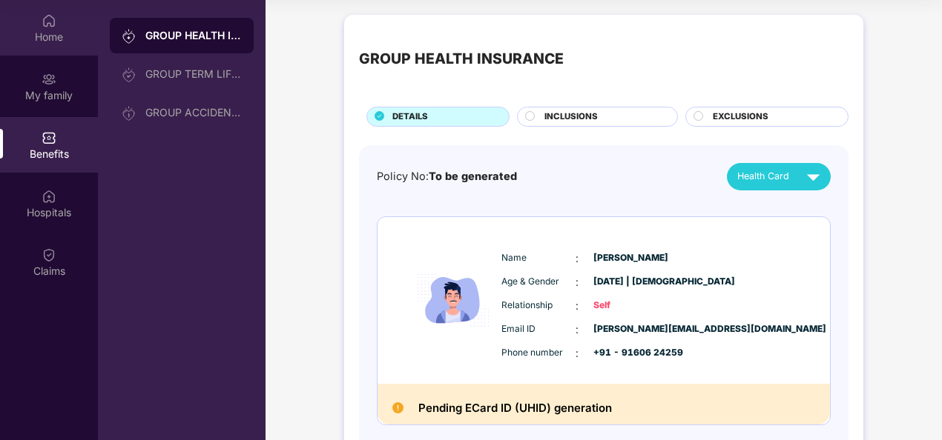
click at [61, 52] on div "Home" at bounding box center [49, 28] width 98 height 56
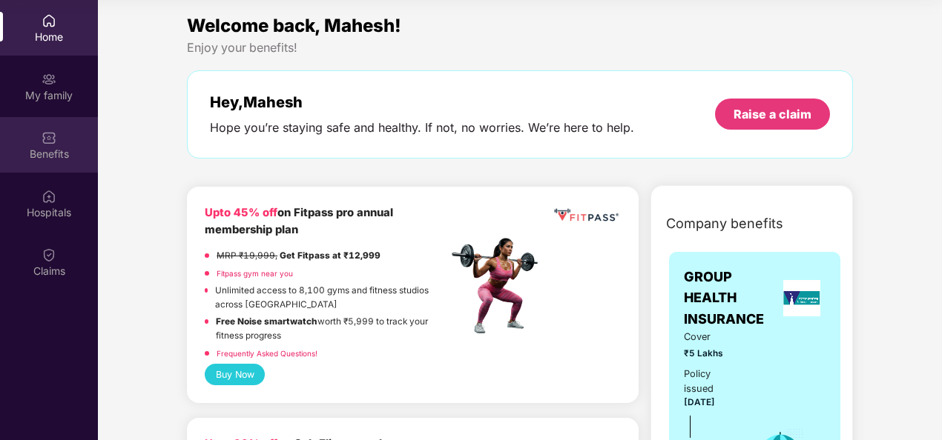
click at [42, 120] on div "Benefits" at bounding box center [49, 145] width 98 height 56
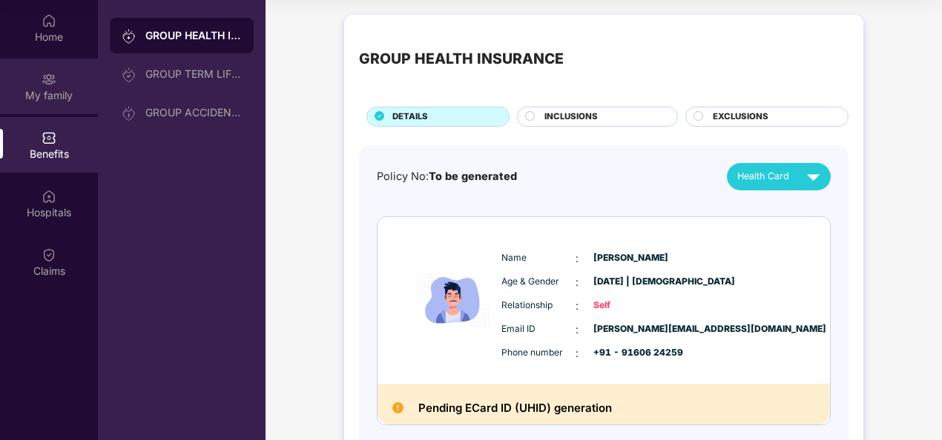
click at [76, 99] on div "My family" at bounding box center [49, 95] width 98 height 15
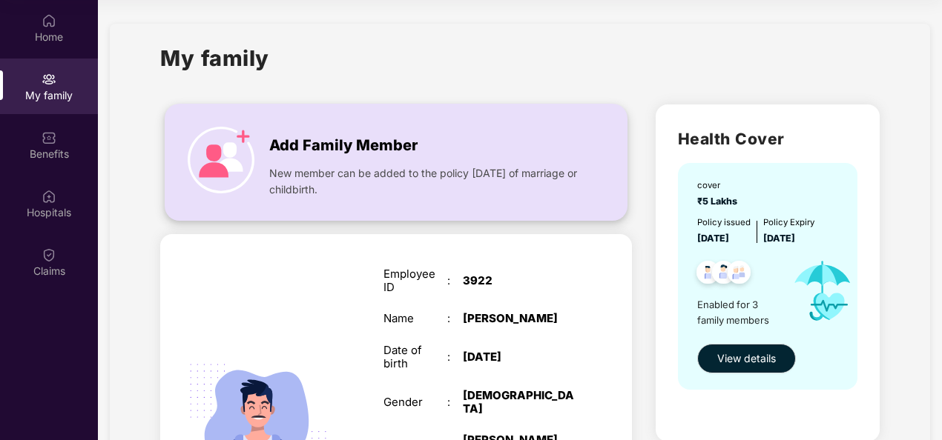
click at [294, 140] on span "Add Family Member" at bounding box center [343, 145] width 148 height 23
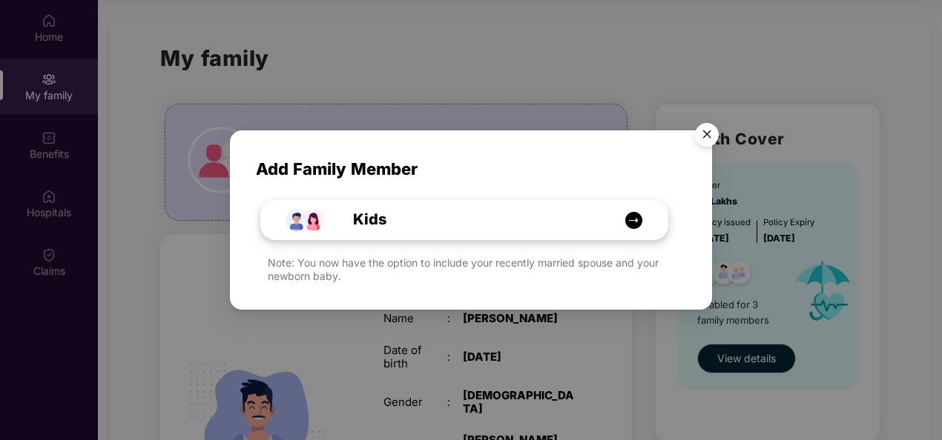
click at [418, 214] on div "Kids" at bounding box center [472, 219] width 305 height 23
